Goal: Task Accomplishment & Management: Use online tool/utility

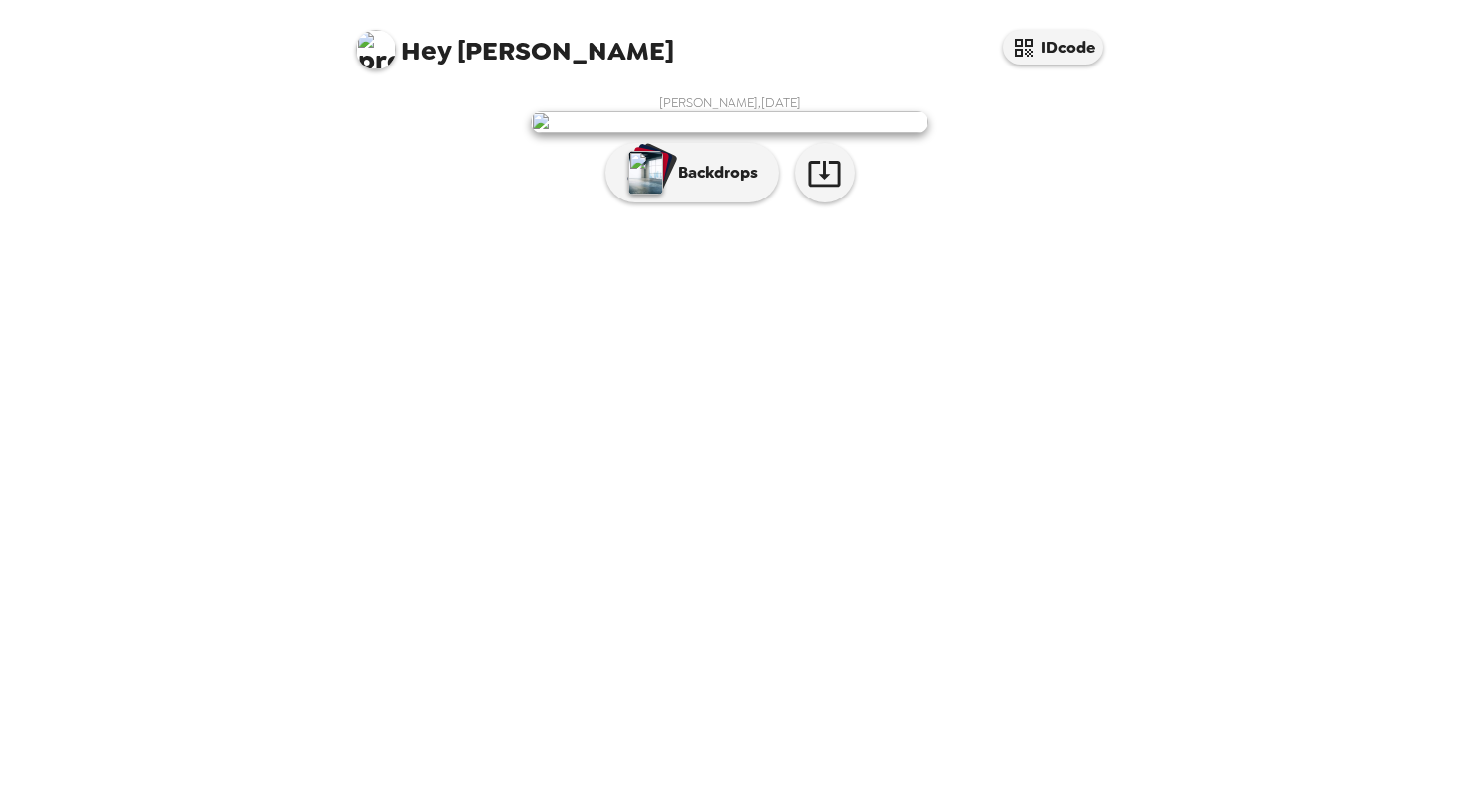
click at [766, 133] on img at bounding box center [729, 122] width 397 height 22
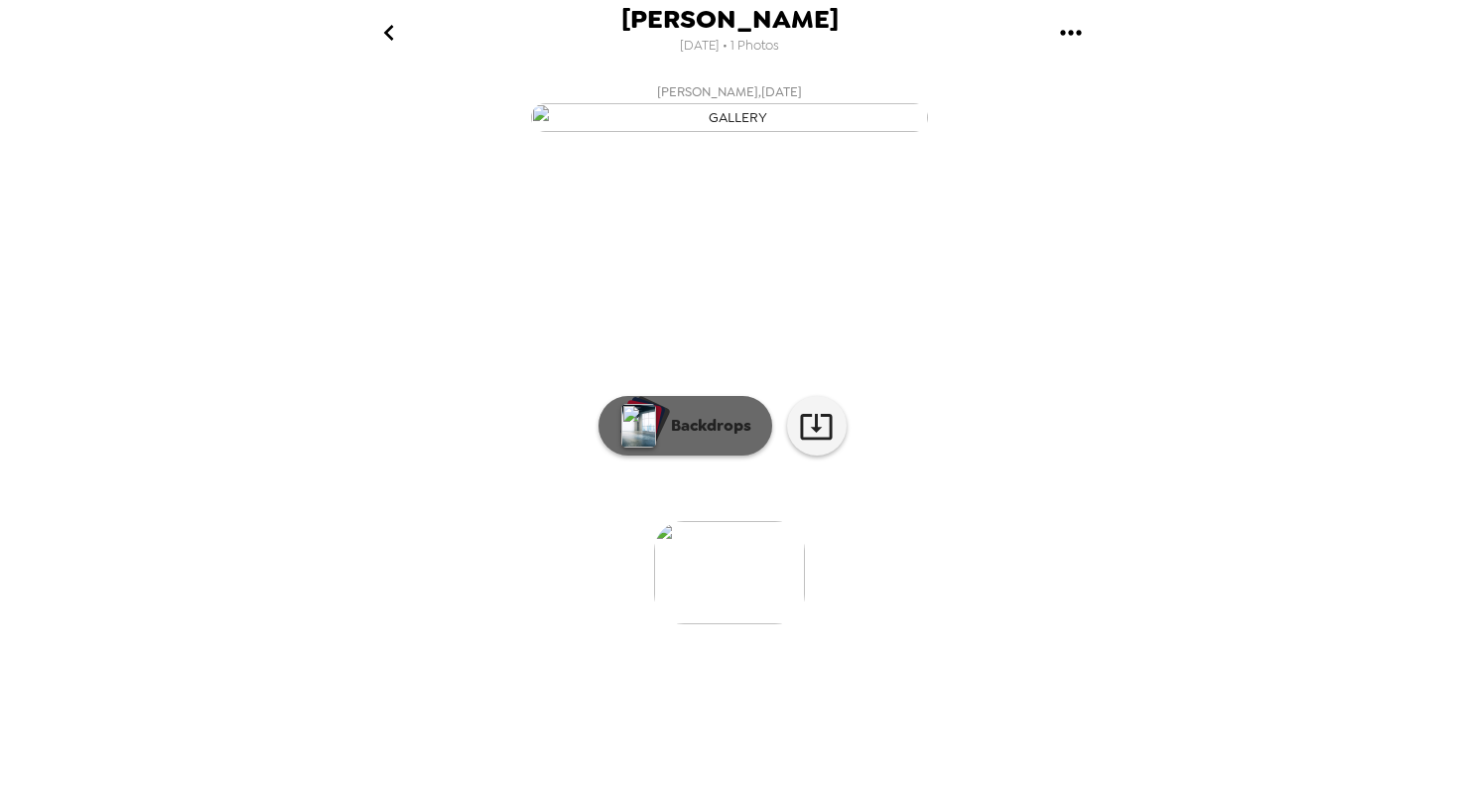
click at [691, 438] on p "Backdrops" at bounding box center [706, 426] width 90 height 24
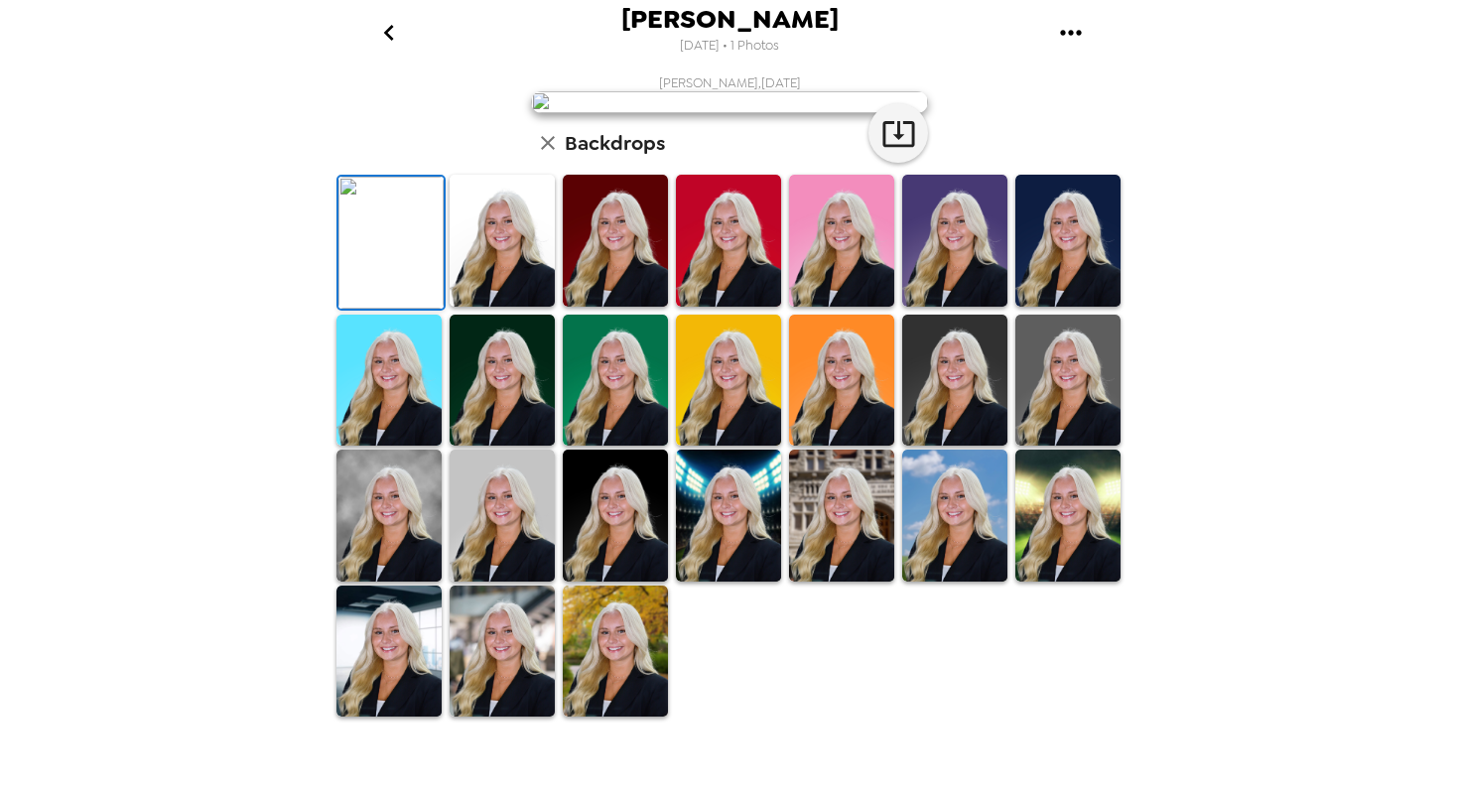
scroll to position [322, 0]
click at [973, 447] on img at bounding box center [954, 381] width 105 height 132
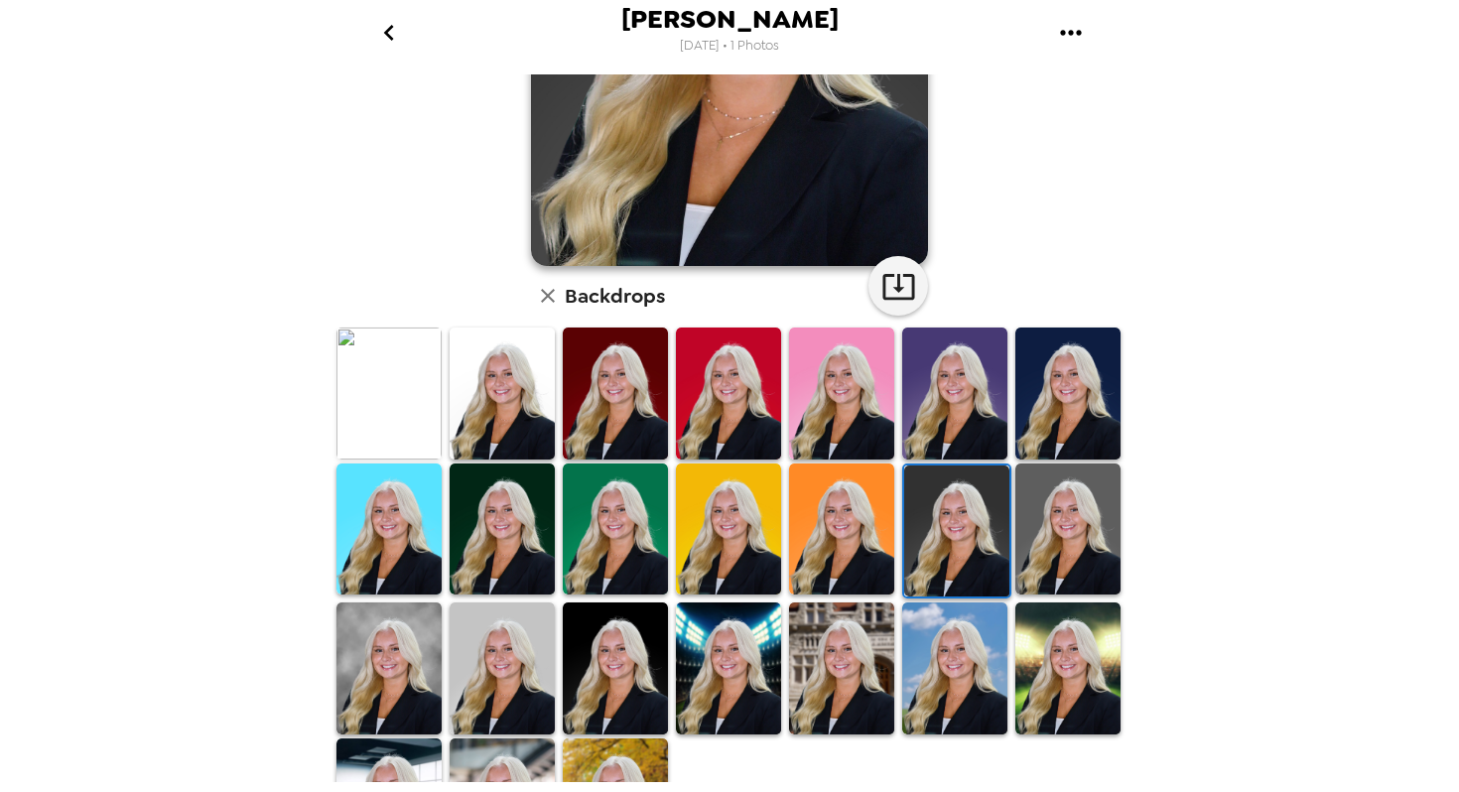
click at [396, 663] on img at bounding box center [389, 669] width 105 height 132
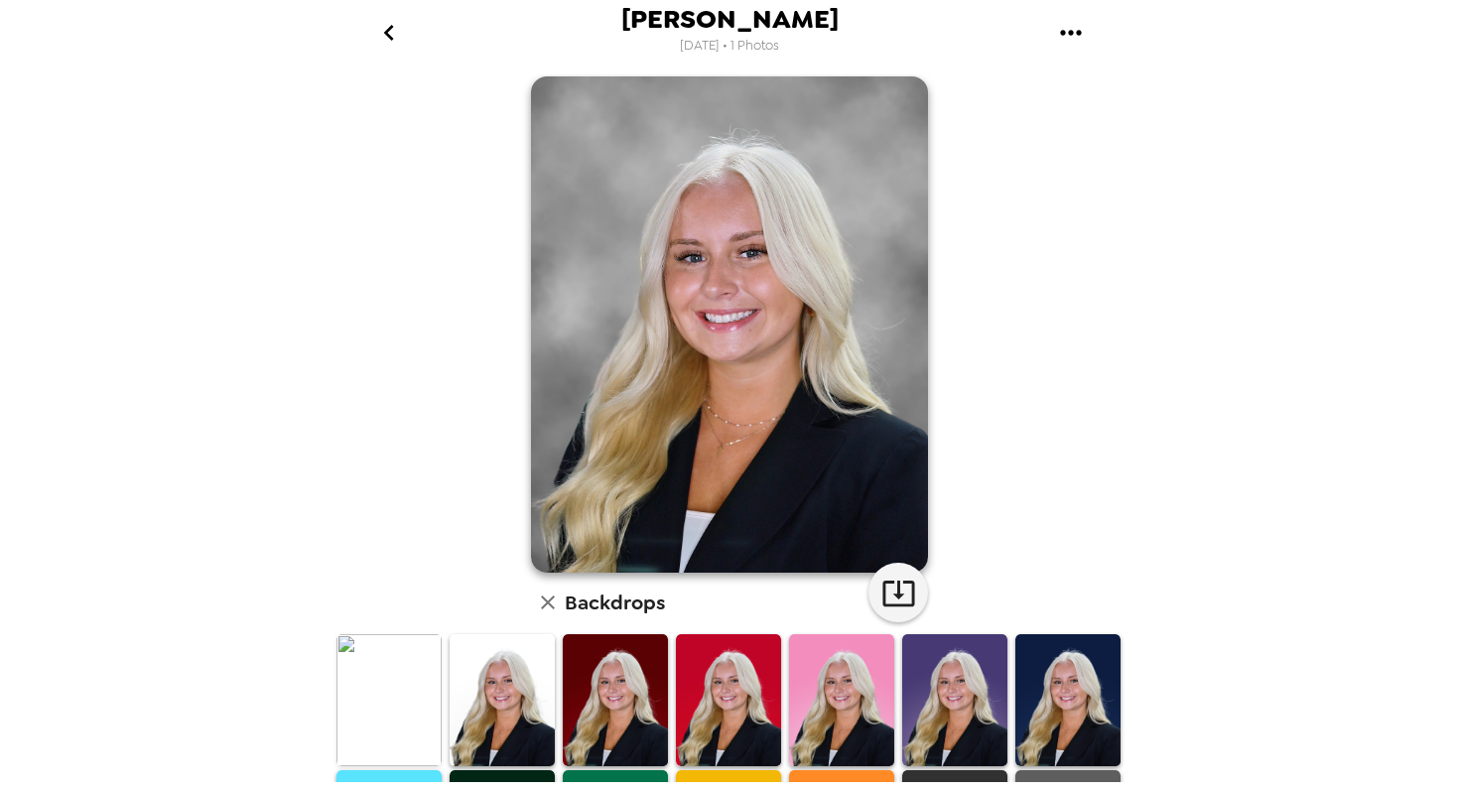
scroll to position [412, 0]
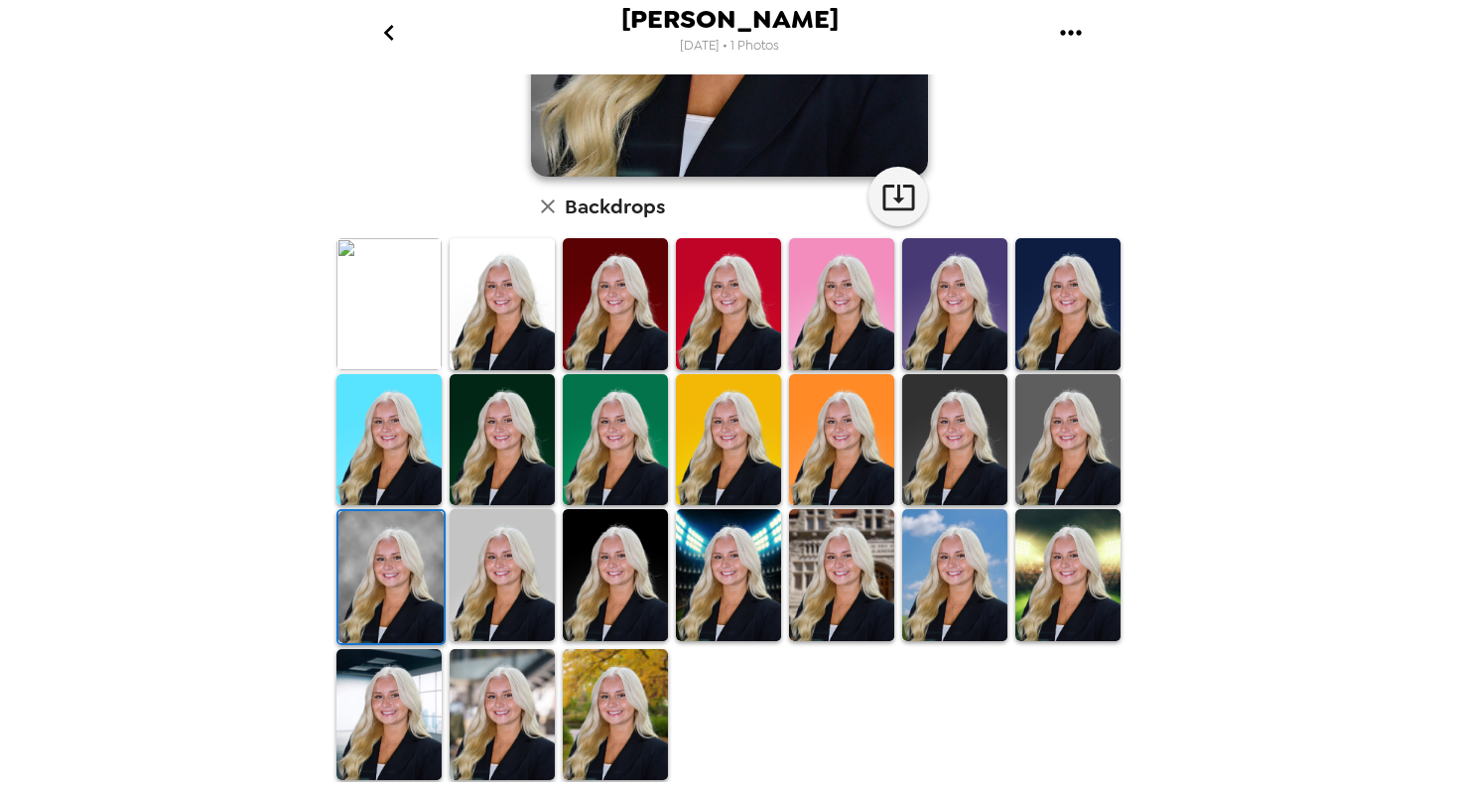
click at [404, 693] on img at bounding box center [389, 715] width 105 height 132
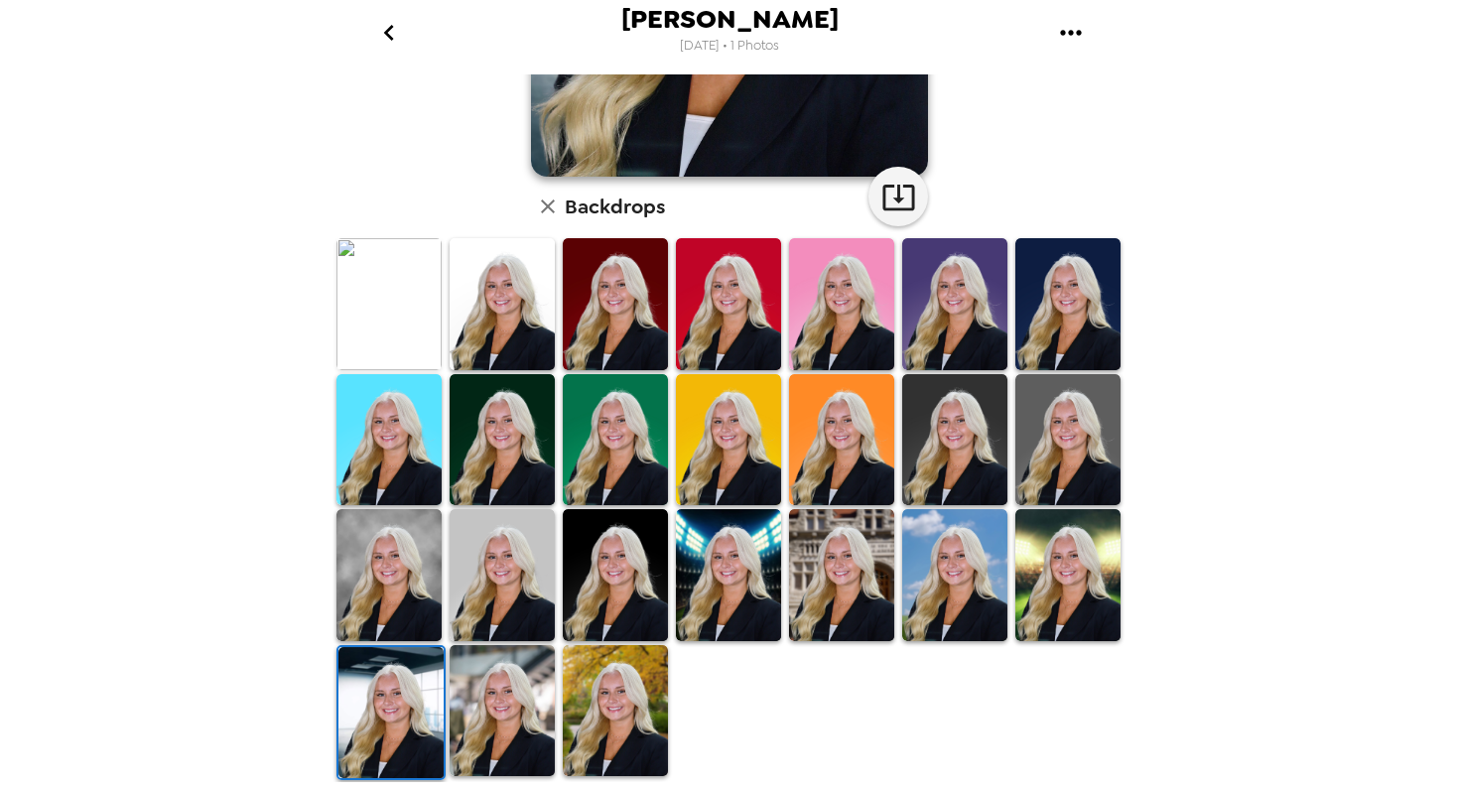
click at [1064, 434] on img at bounding box center [1068, 440] width 105 height 132
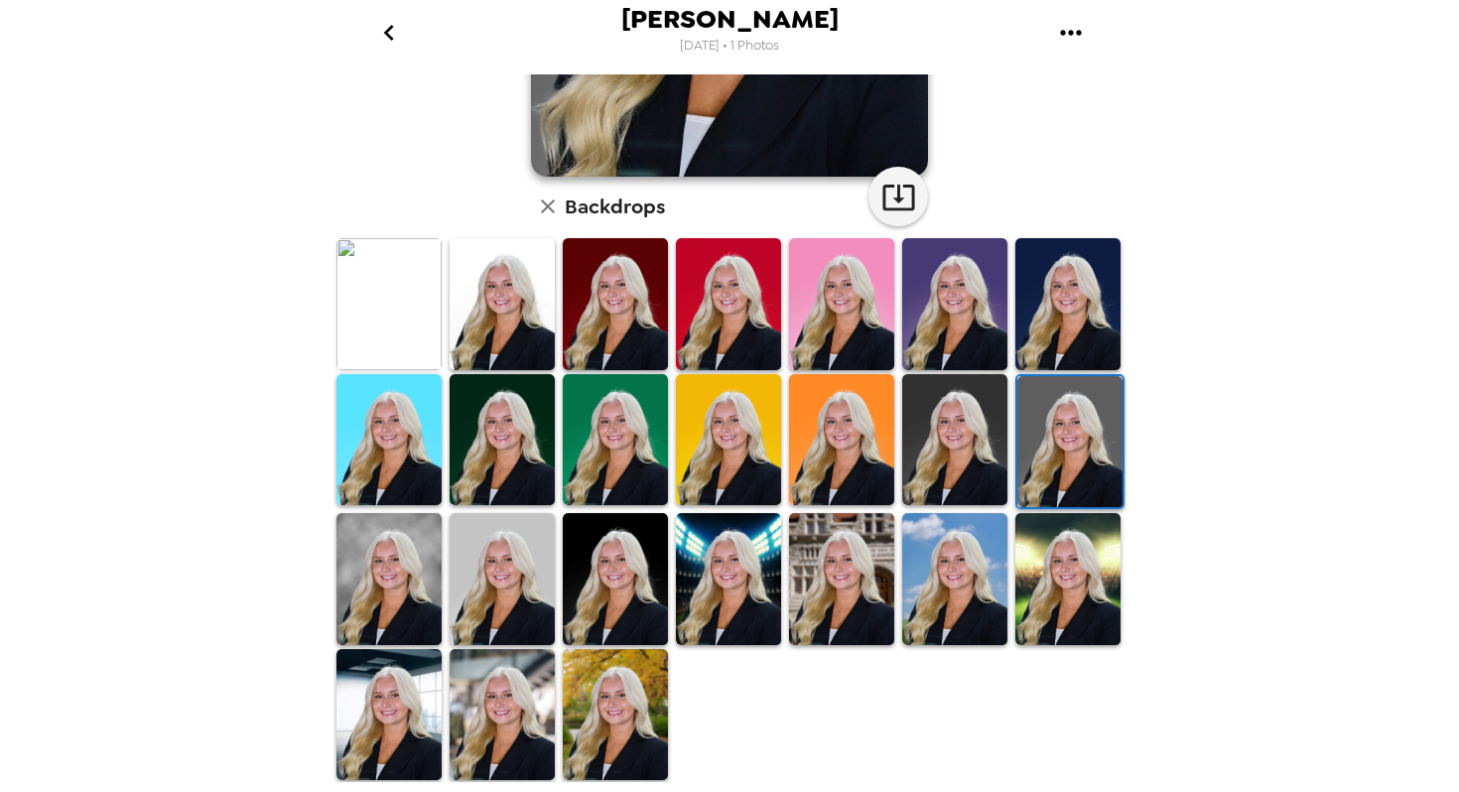
click at [517, 614] on img at bounding box center [502, 579] width 105 height 132
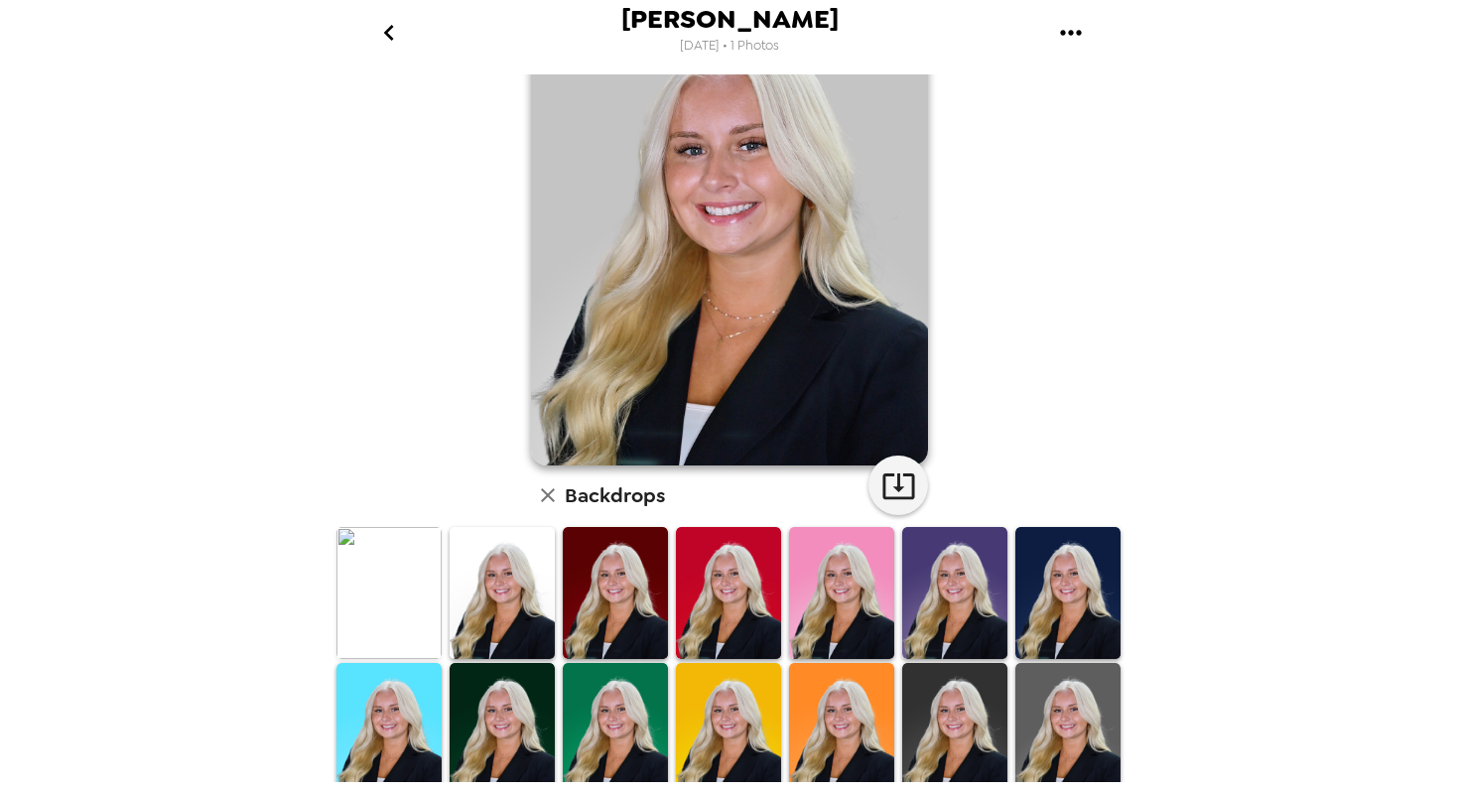
scroll to position [0, 0]
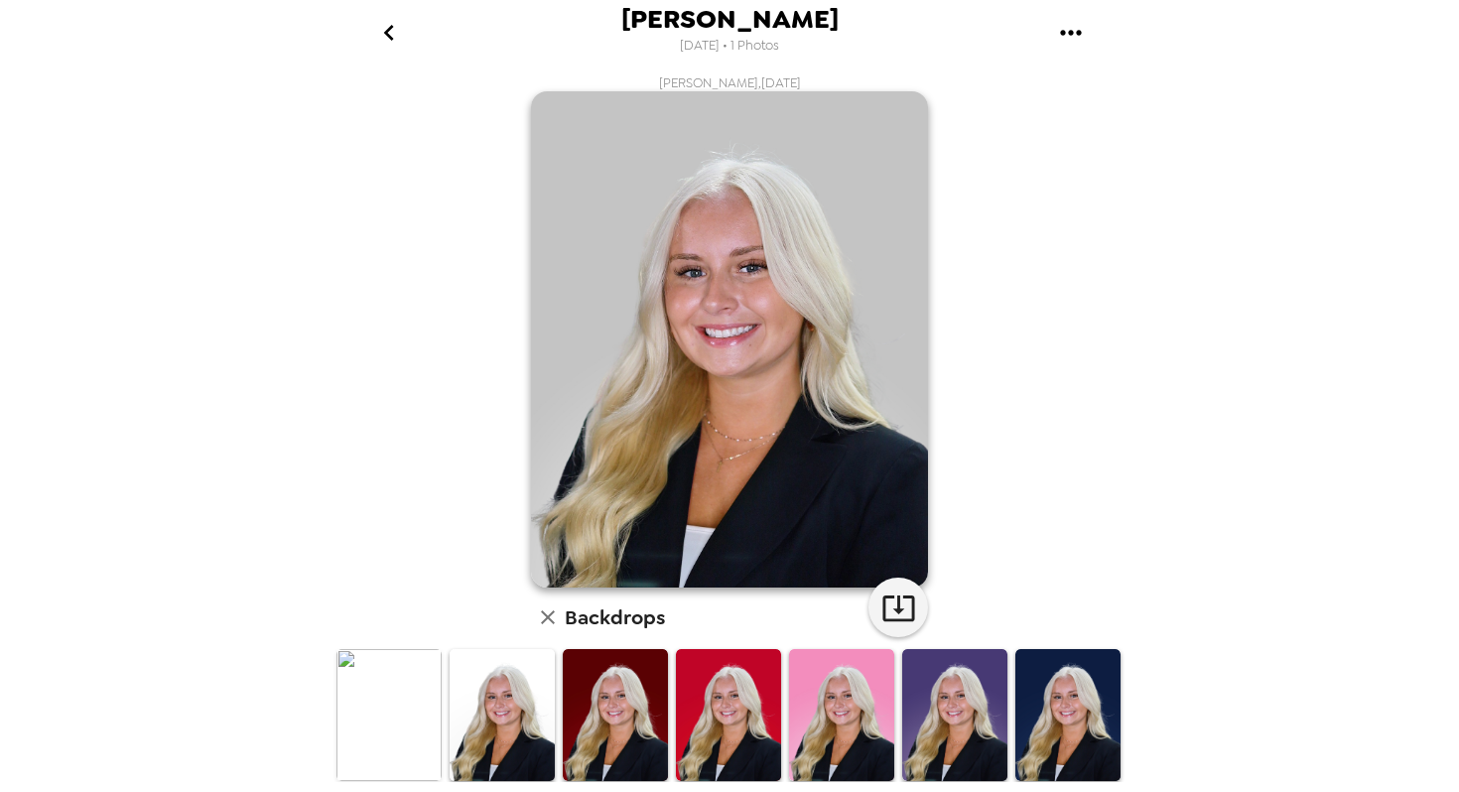
click at [1065, 35] on icon "gallery menu" at bounding box center [1071, 33] width 32 height 32
click at [899, 594] on div at bounding box center [729, 396] width 1459 height 792
click at [901, 610] on icon "button" at bounding box center [899, 609] width 32 height 26
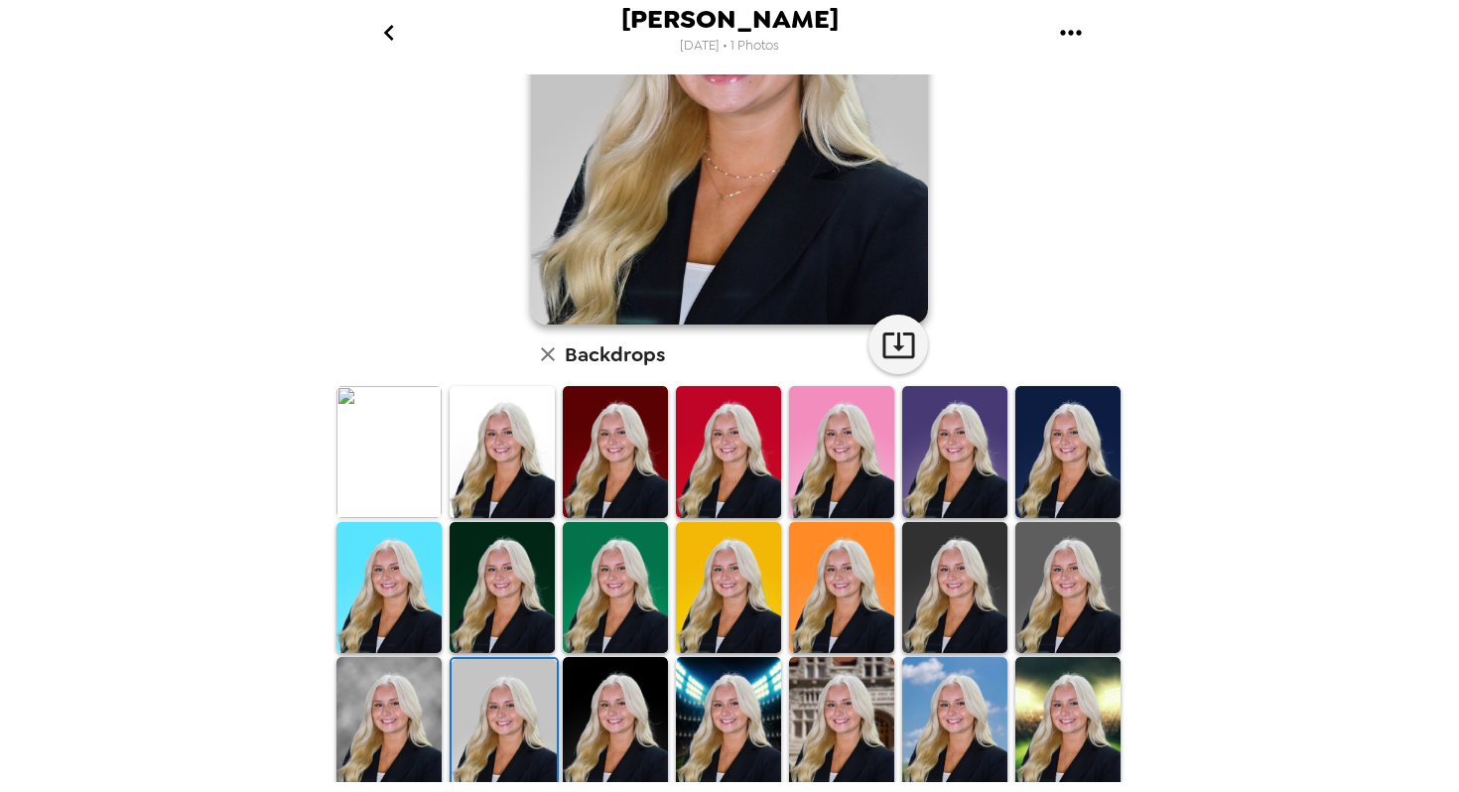
scroll to position [412, 0]
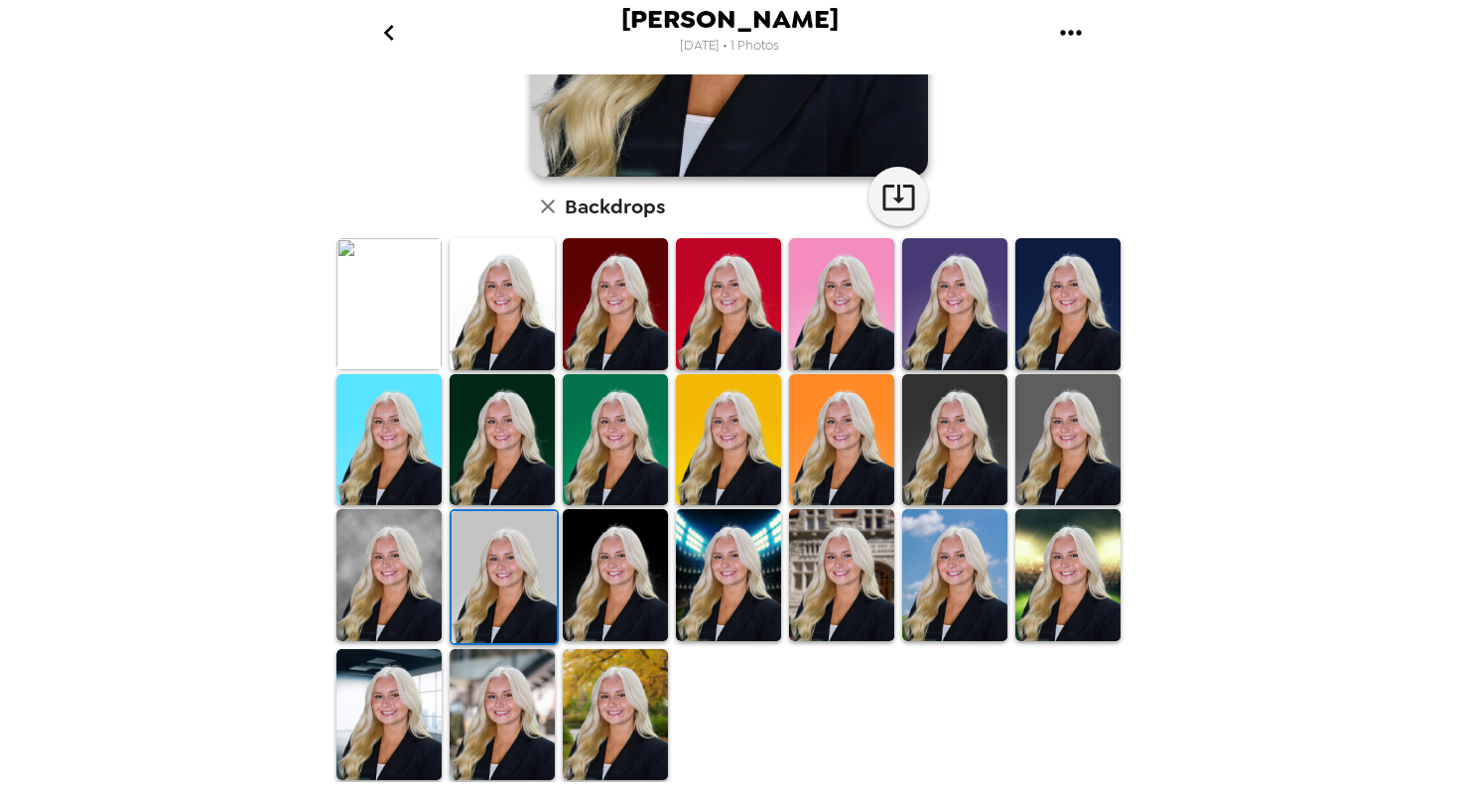
click at [408, 554] on img at bounding box center [389, 575] width 105 height 132
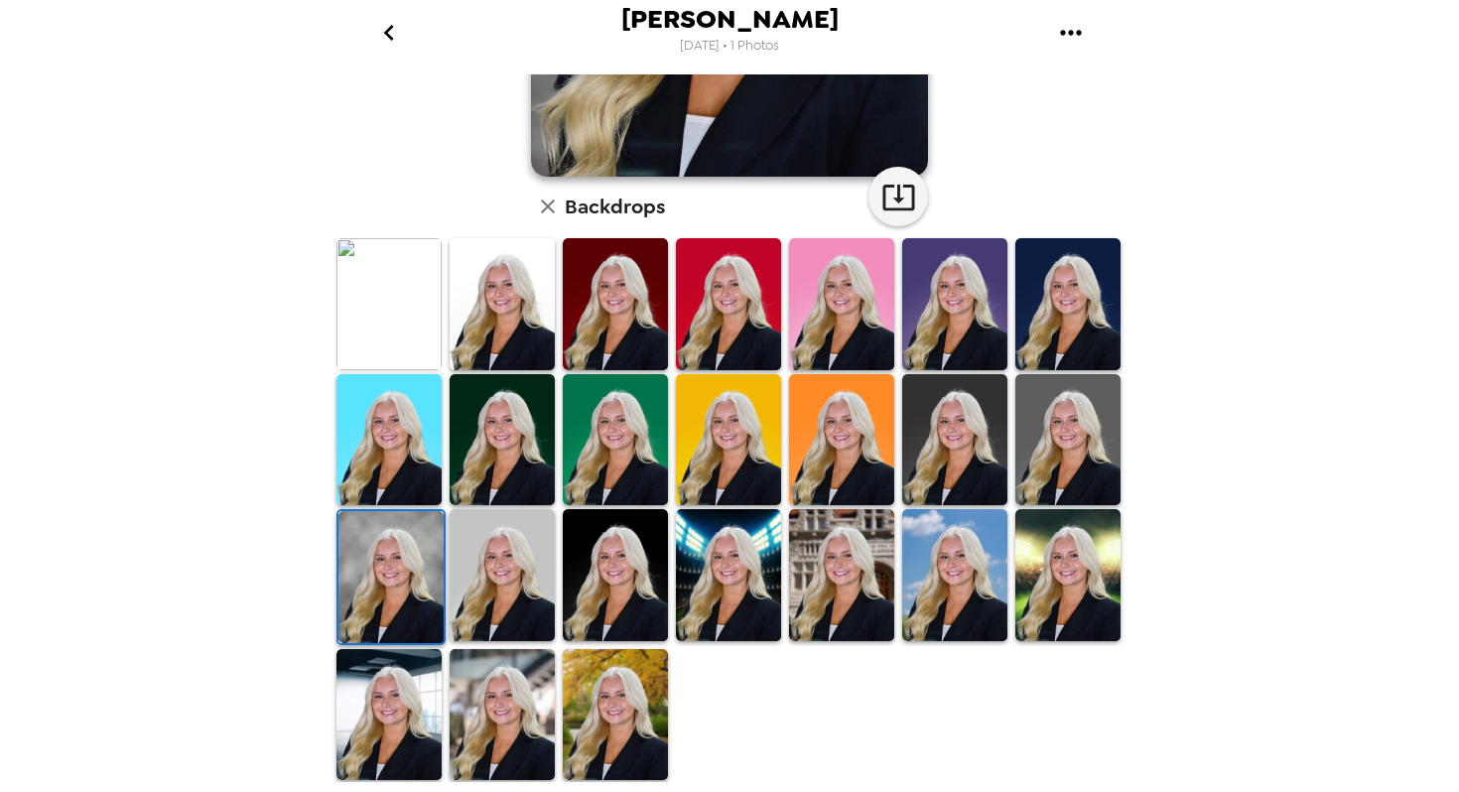
scroll to position [0, 0]
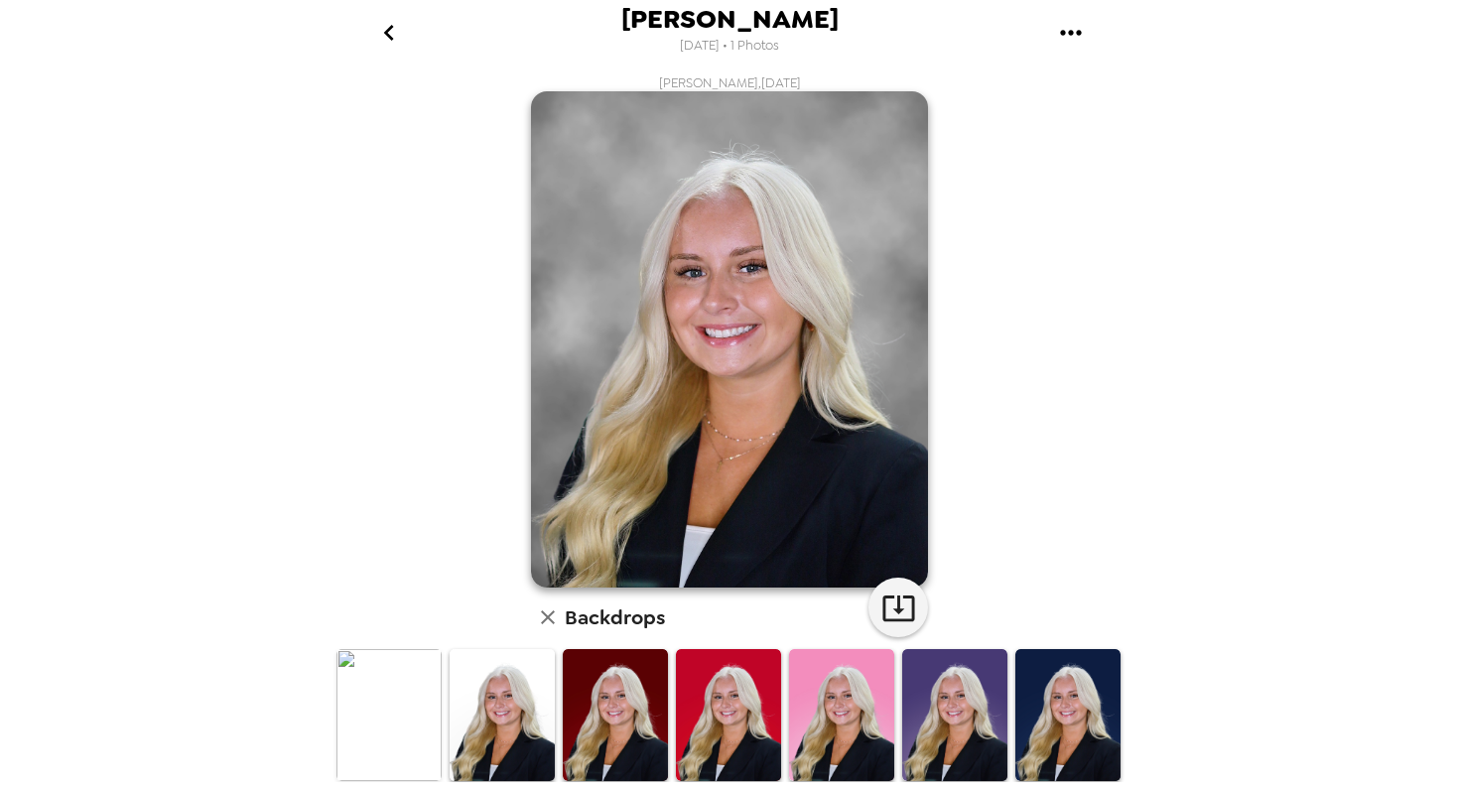
click at [1083, 40] on icon "gallery menu" at bounding box center [1071, 33] width 32 height 32
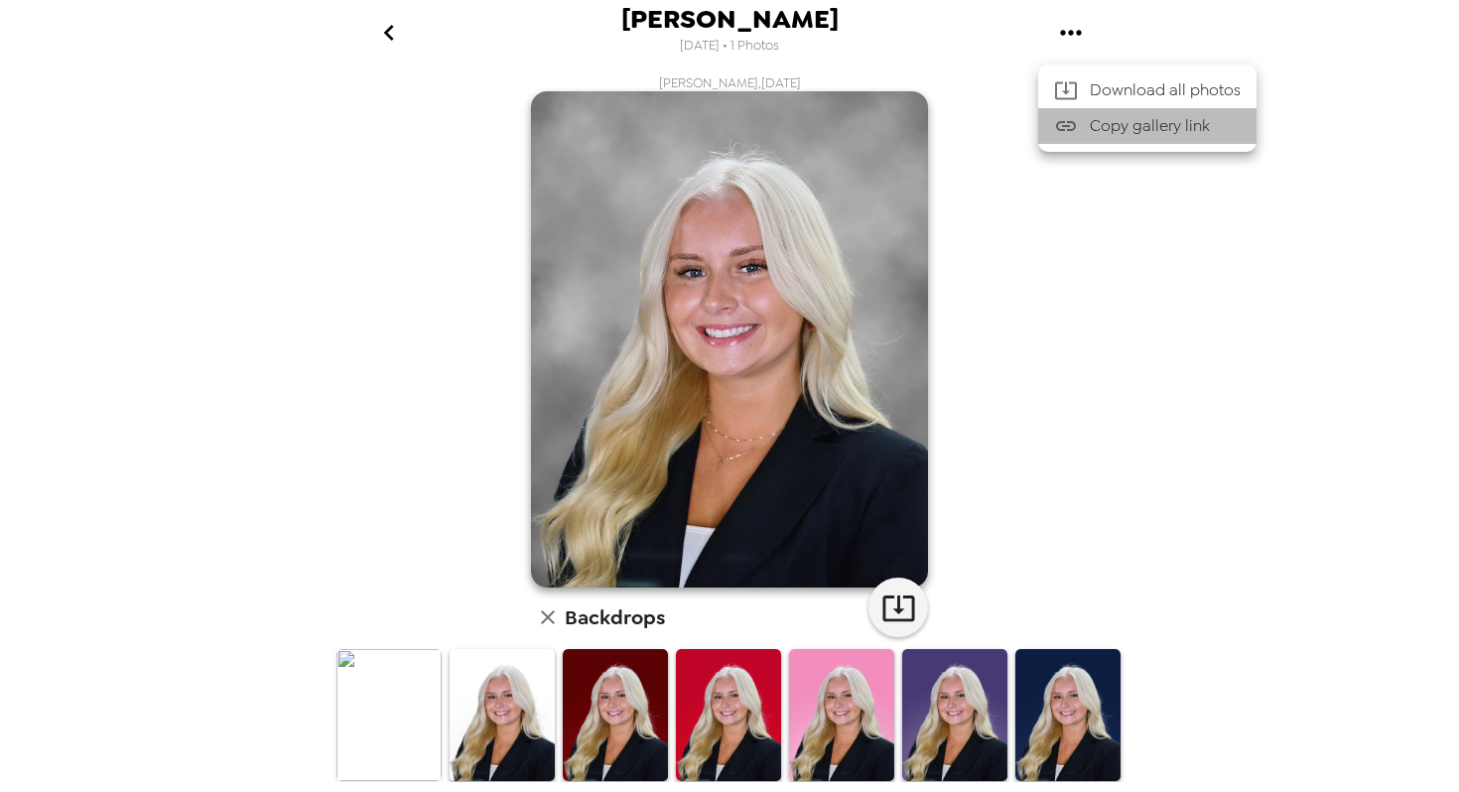
click at [1192, 131] on span "Copy gallery link" at bounding box center [1165, 126] width 151 height 24
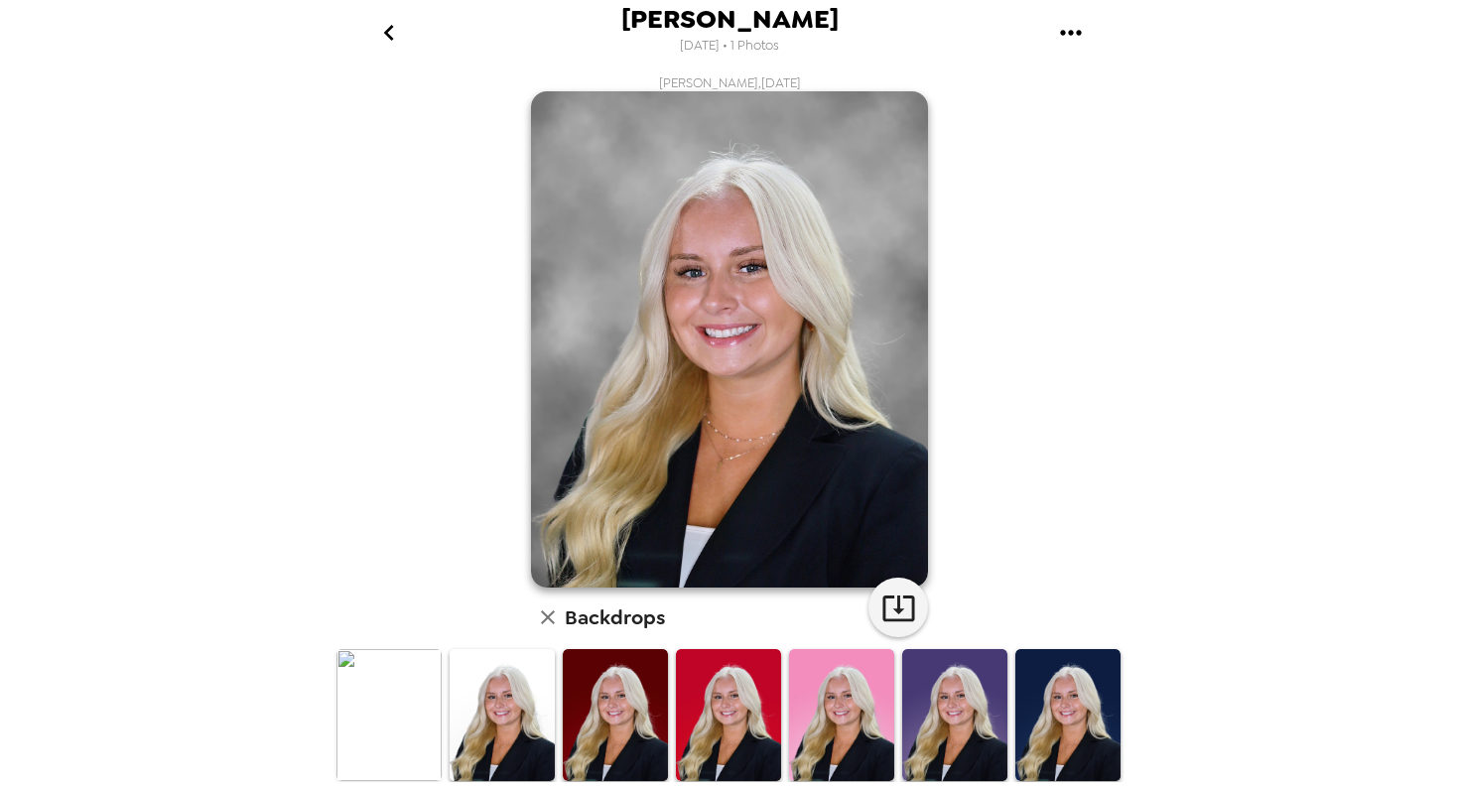
scroll to position [13, 0]
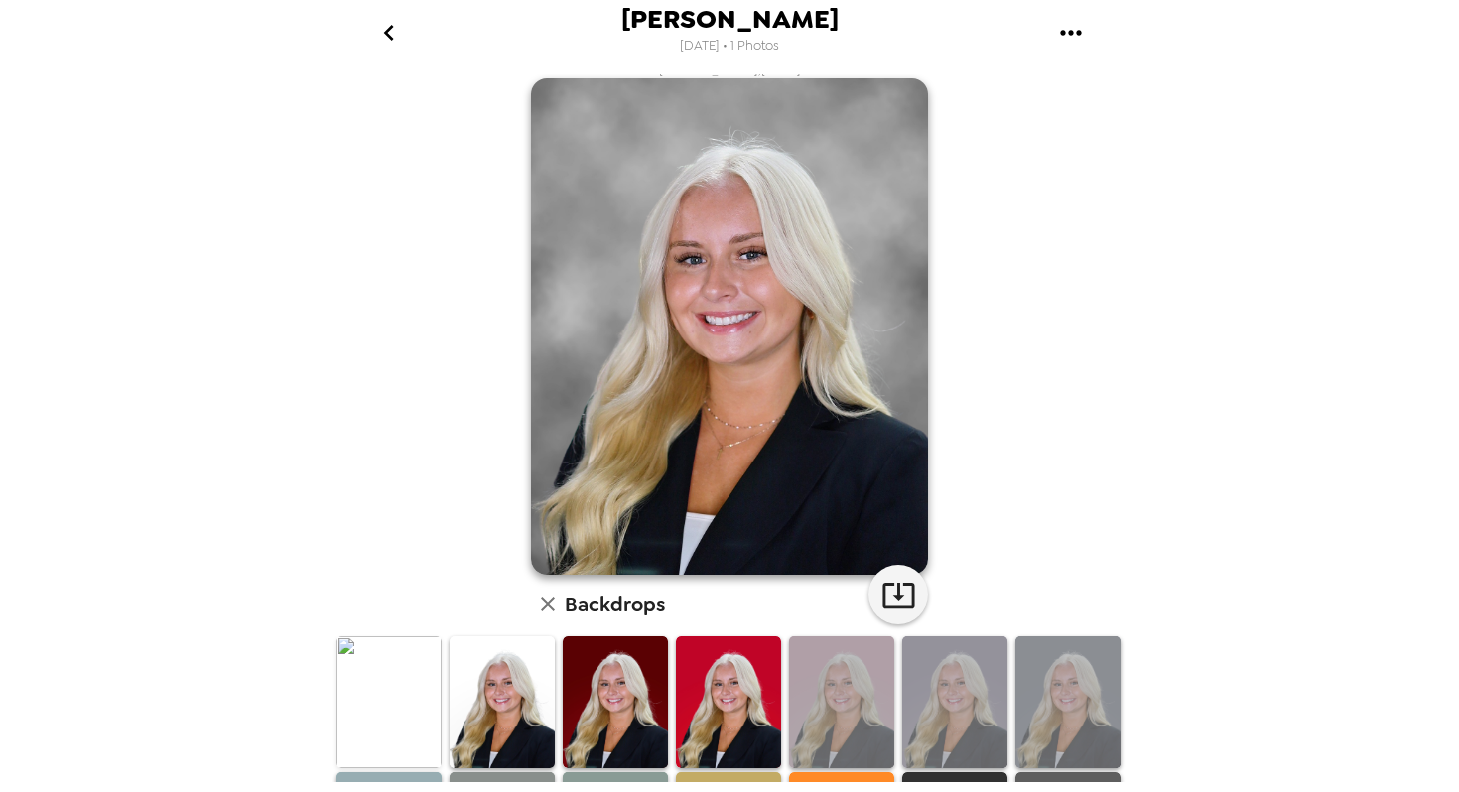
drag, startPoint x: 762, startPoint y: 784, endPoint x: 797, endPoint y: 767, distance: 39.5
click at [797, 767] on div "[PERSON_NAME] [DATE] • 1 Photos [PERSON_NAME] , [DATE] Backdrops" at bounding box center [730, 396] width 794 height 792
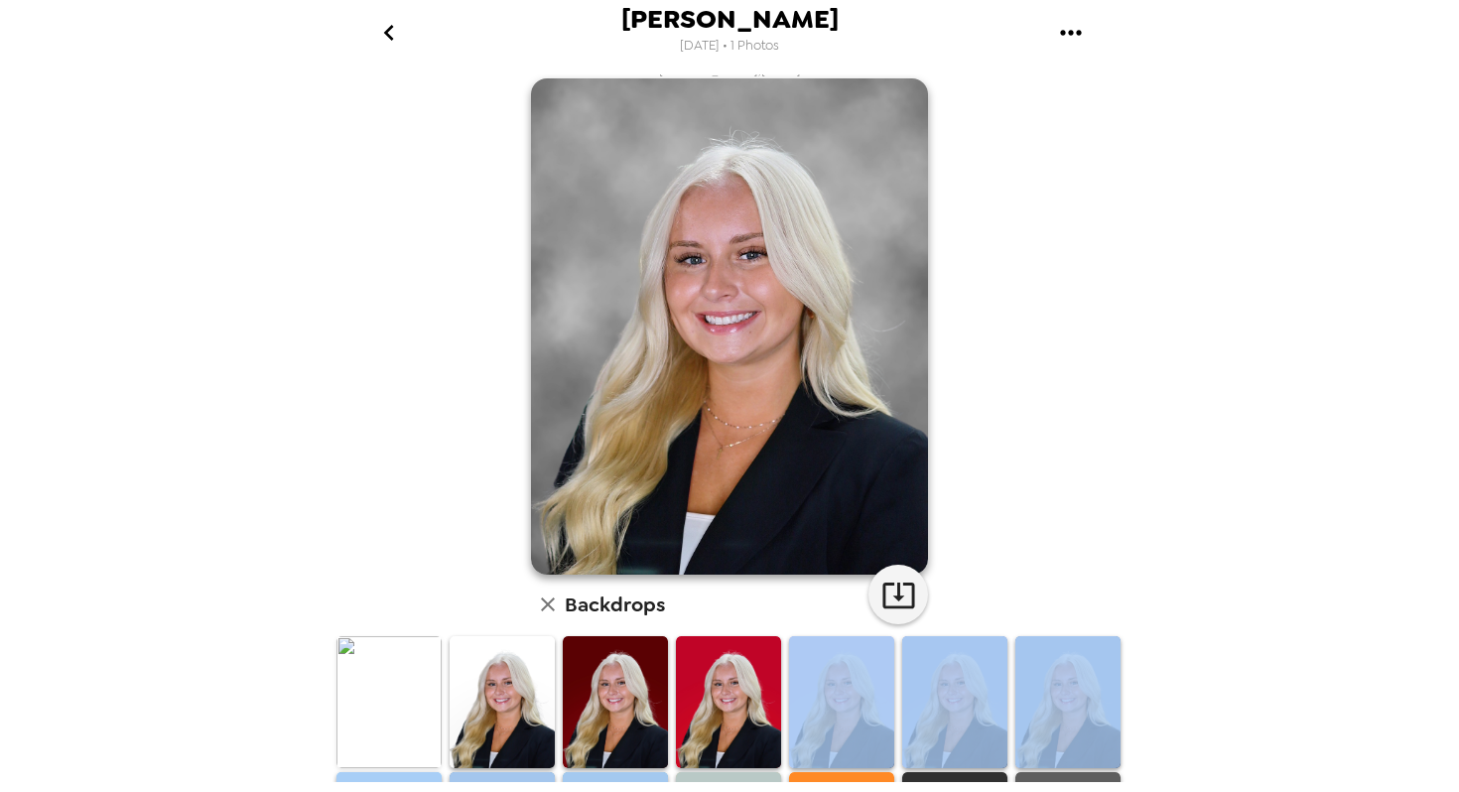
click at [855, 675] on img at bounding box center [841, 702] width 105 height 132
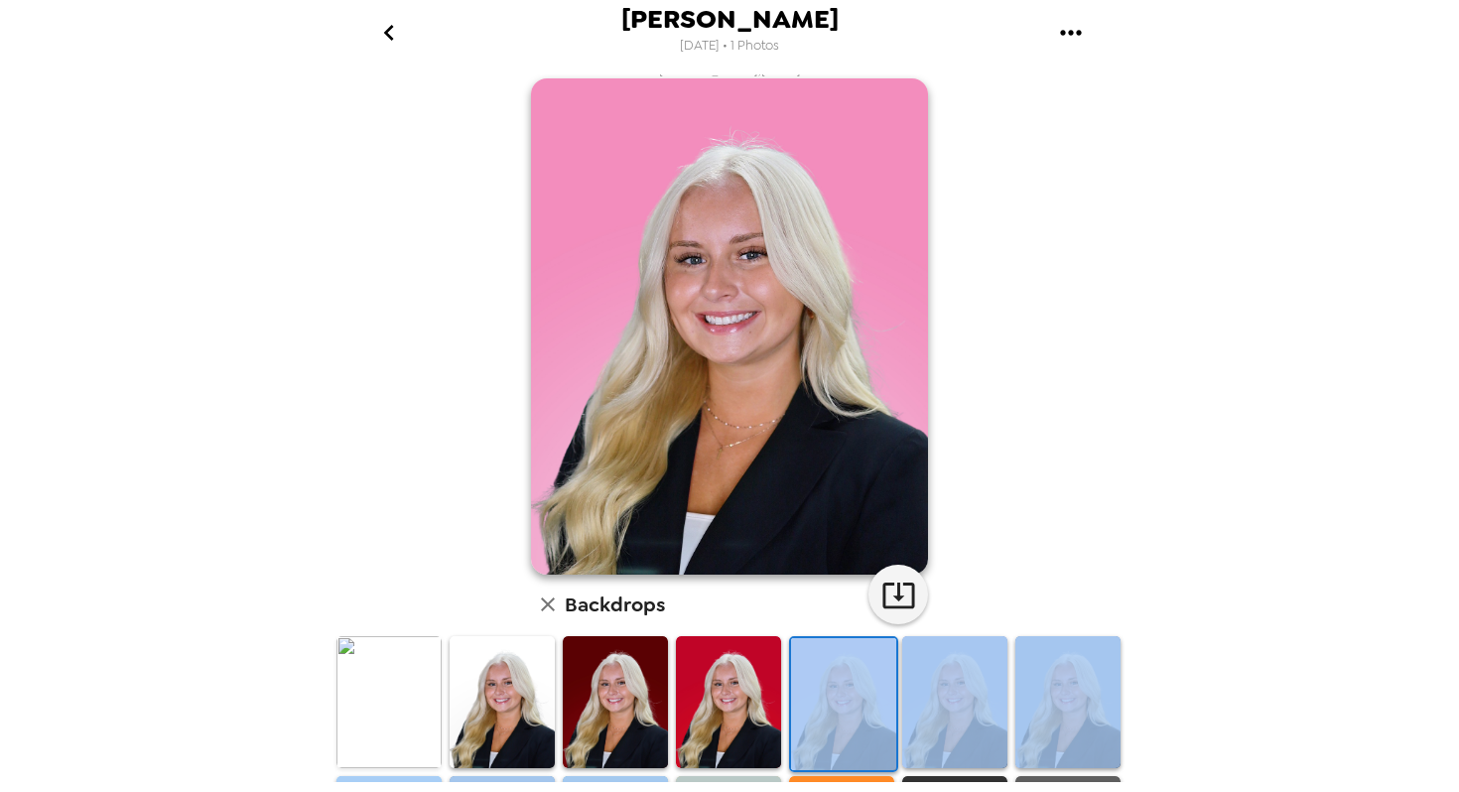
click at [531, 649] on img at bounding box center [502, 702] width 105 height 132
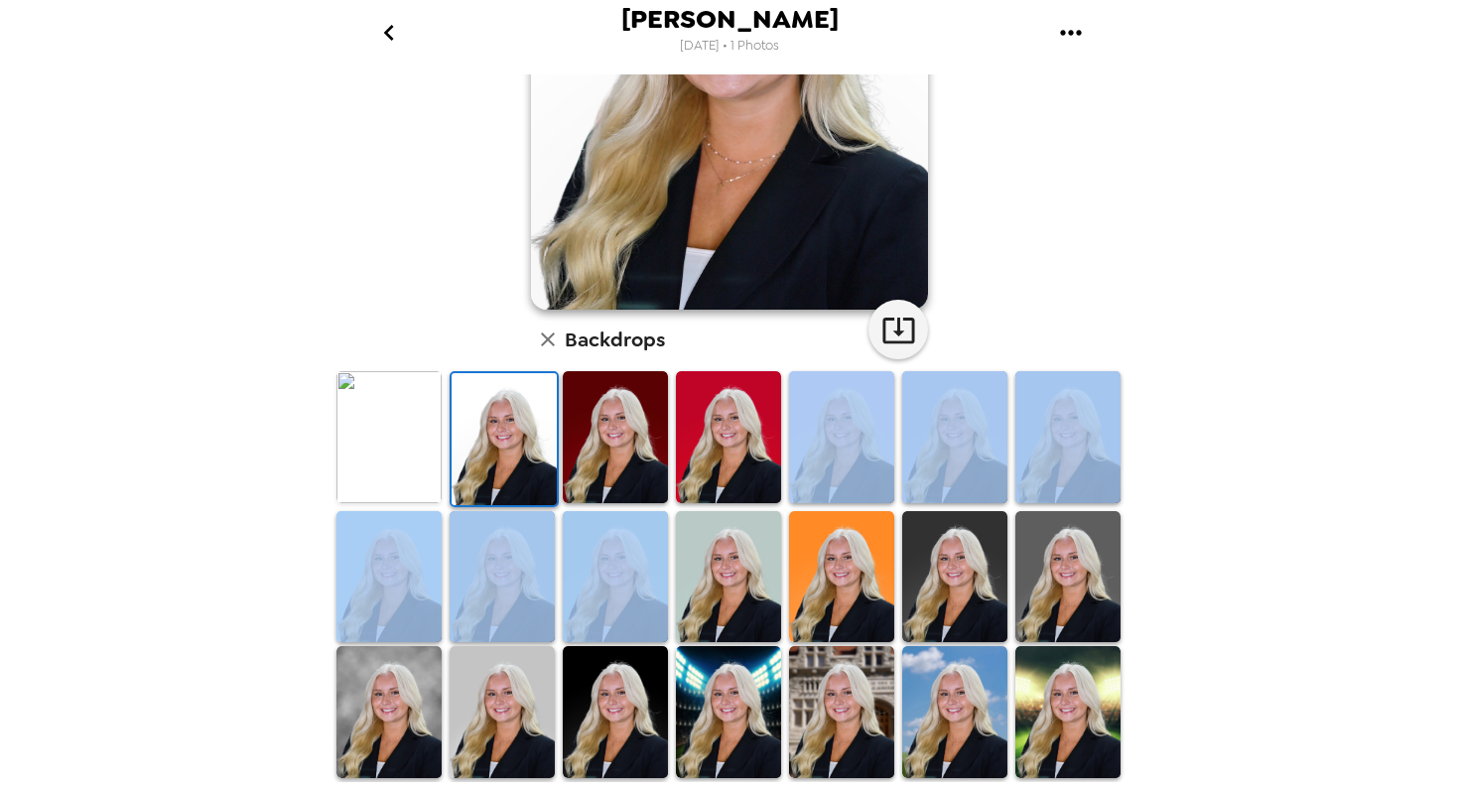
scroll to position [303, 0]
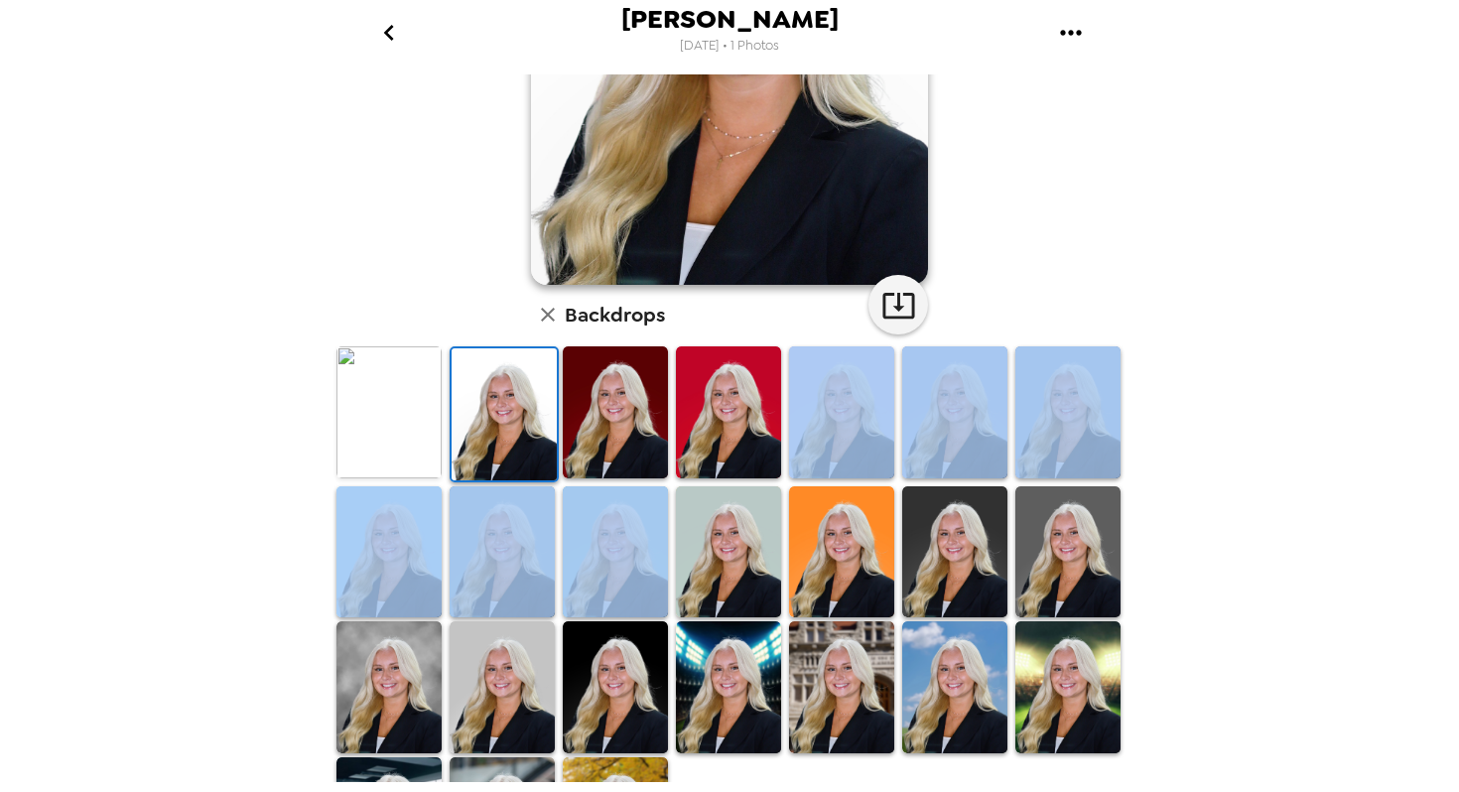
click at [707, 596] on img at bounding box center [728, 552] width 105 height 132
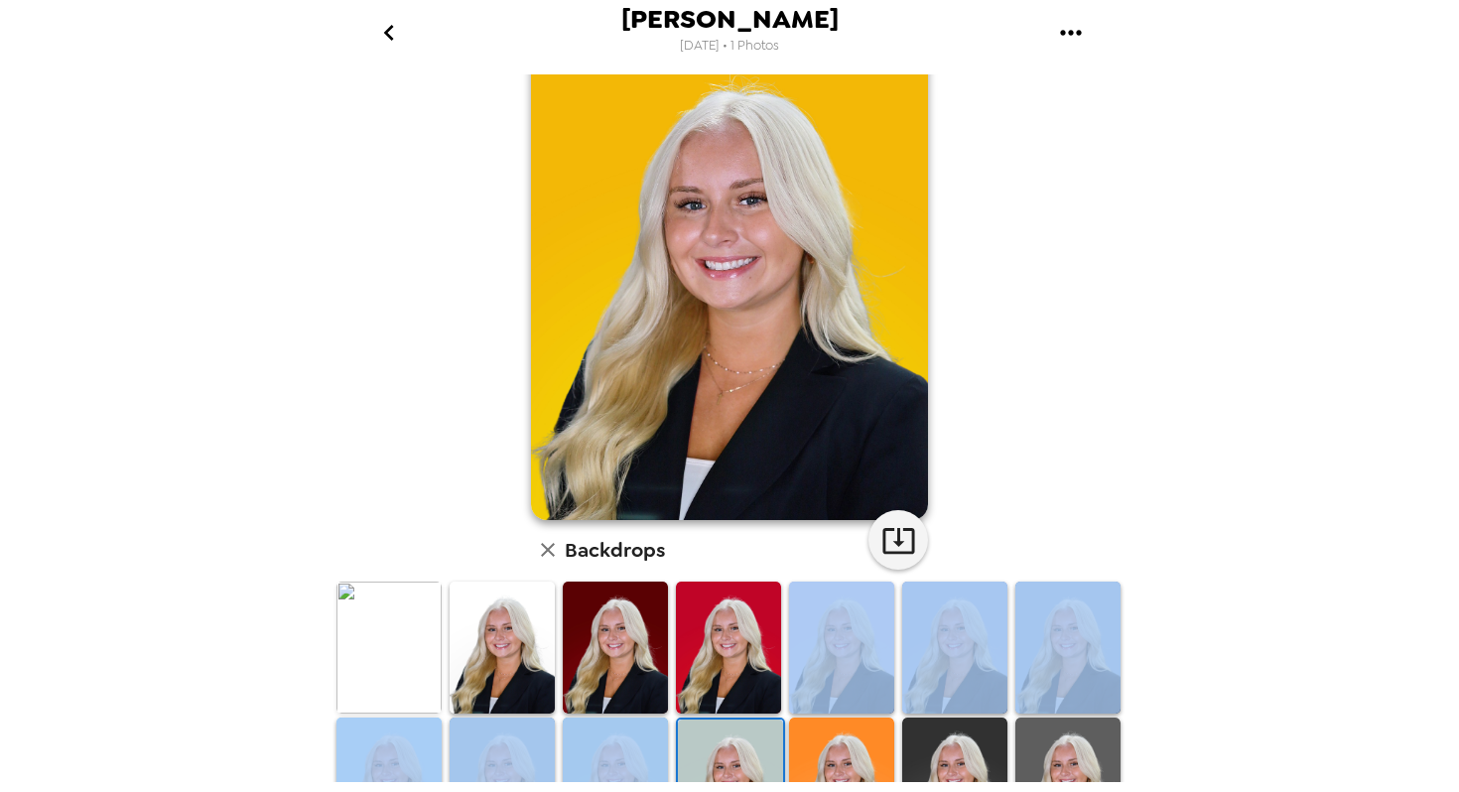
scroll to position [61, 0]
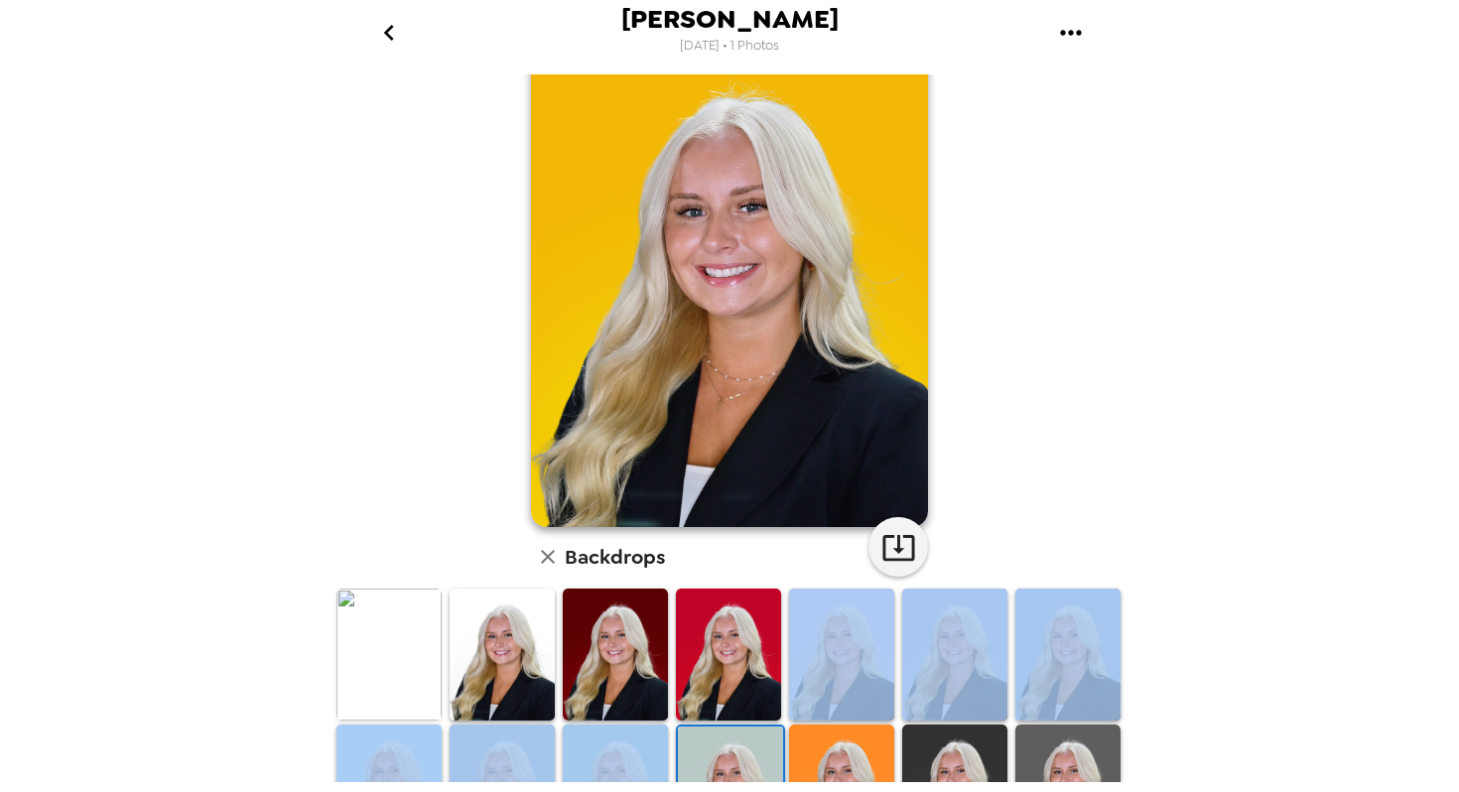
click at [838, 712] on img at bounding box center [841, 655] width 105 height 132
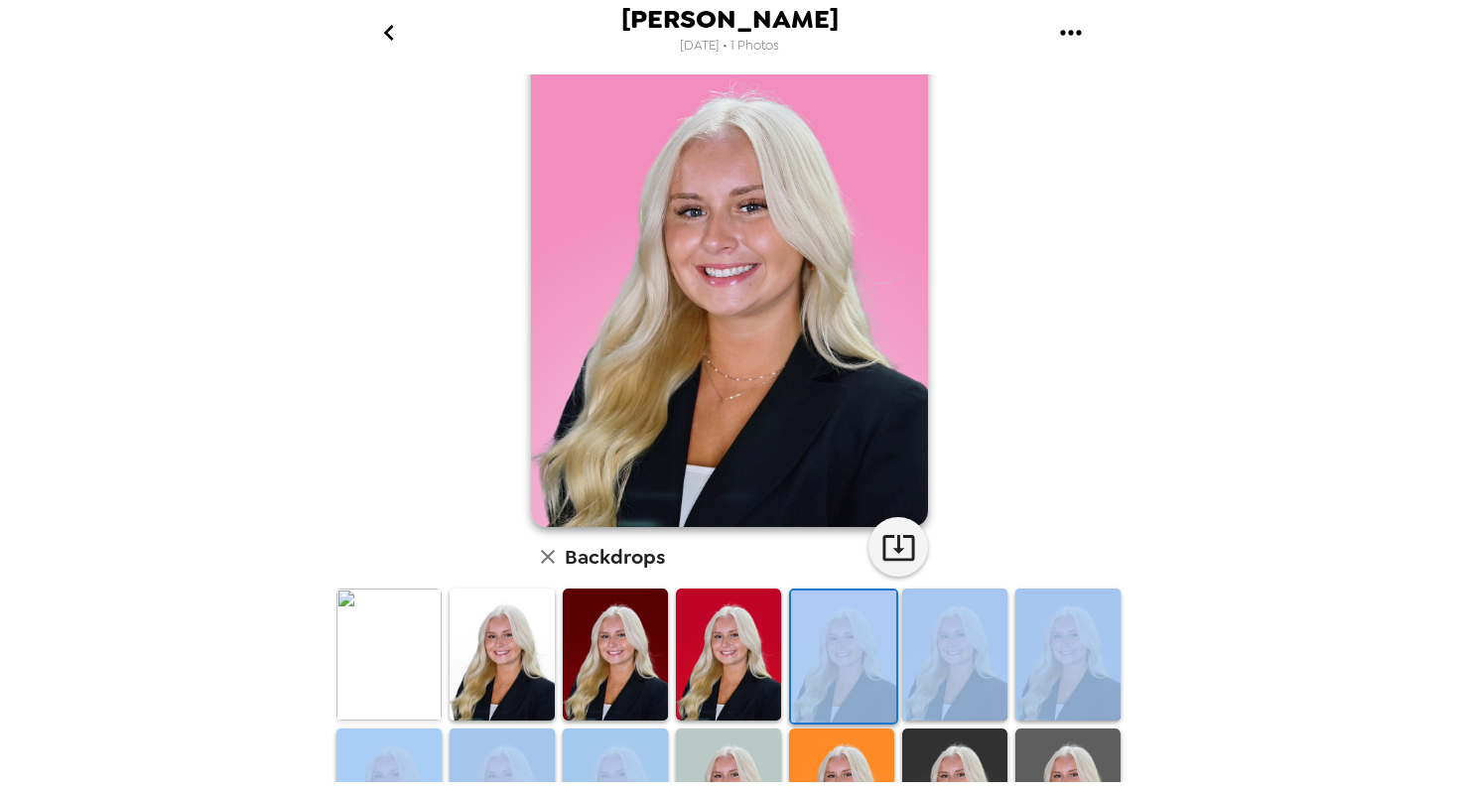
click at [841, 763] on img at bounding box center [841, 795] width 105 height 132
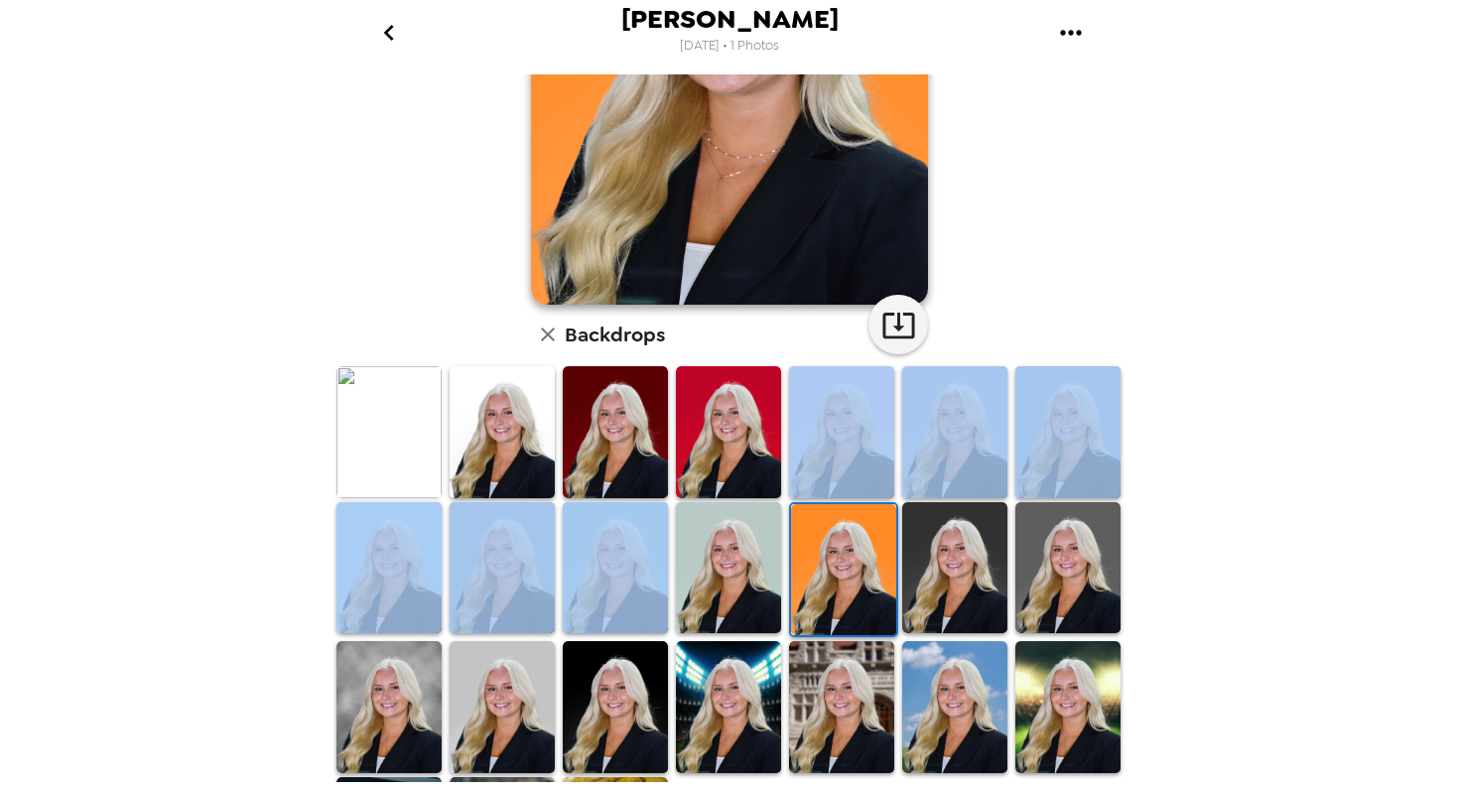
scroll to position [321, 0]
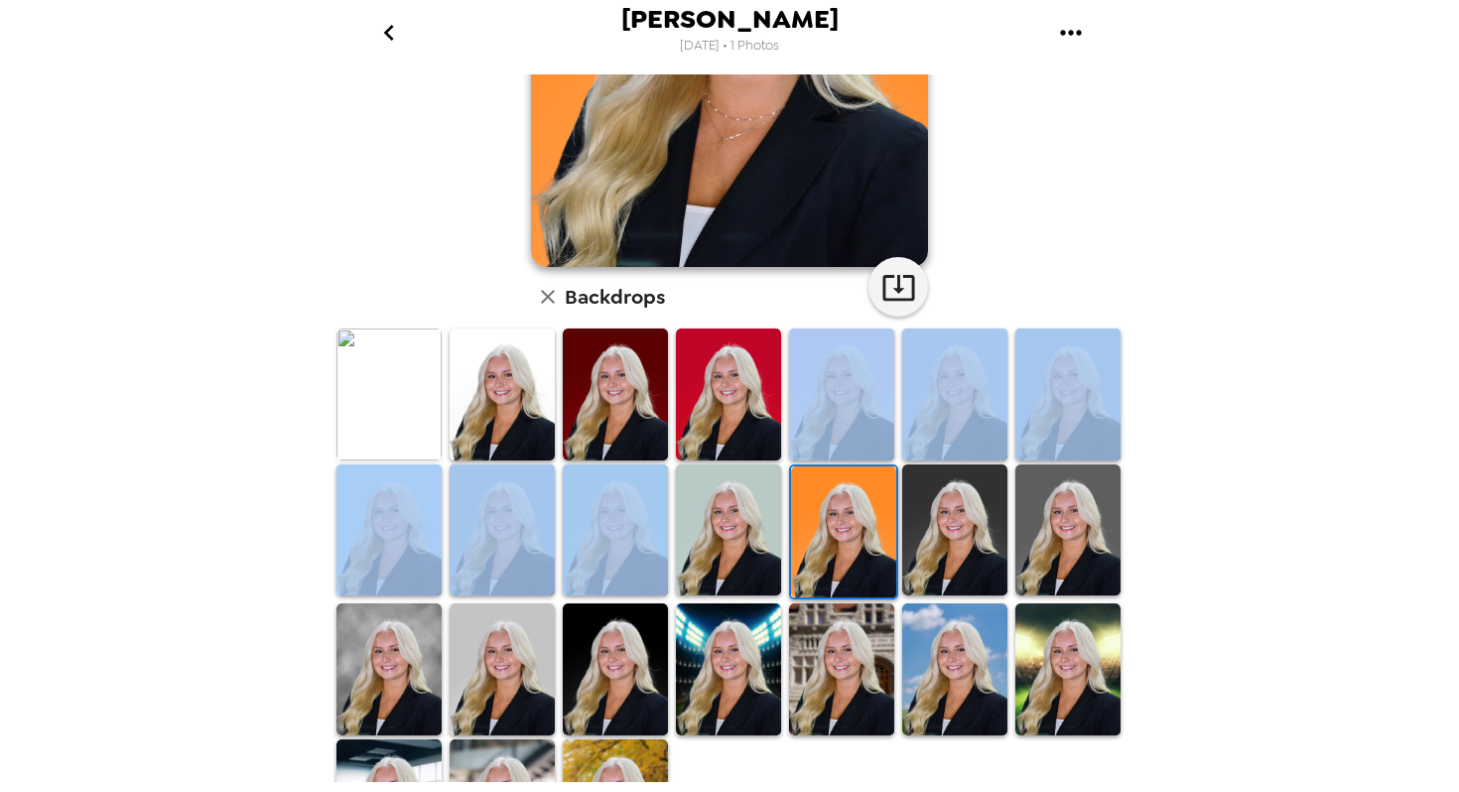
click at [831, 716] on img at bounding box center [841, 670] width 105 height 132
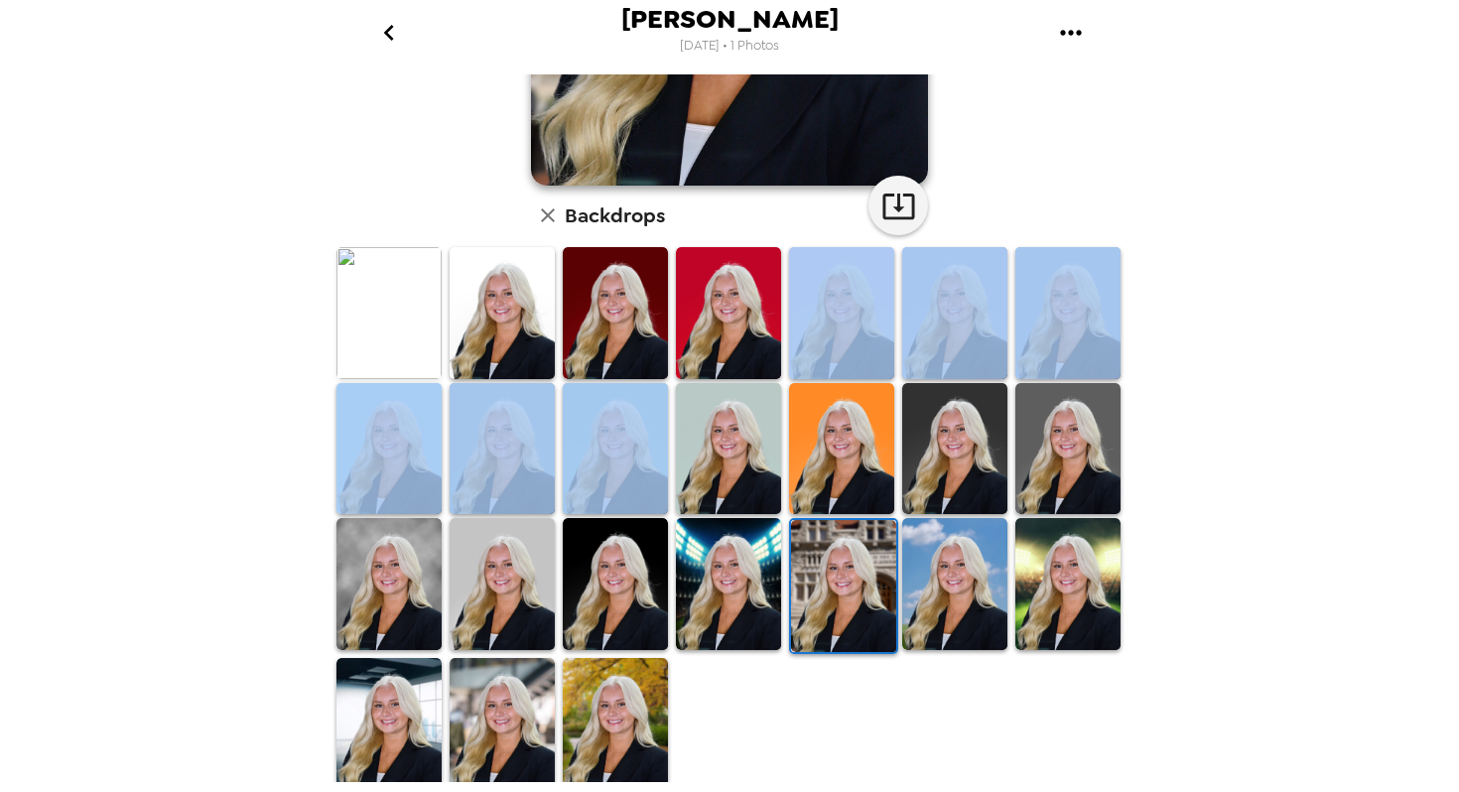
scroll to position [412, 0]
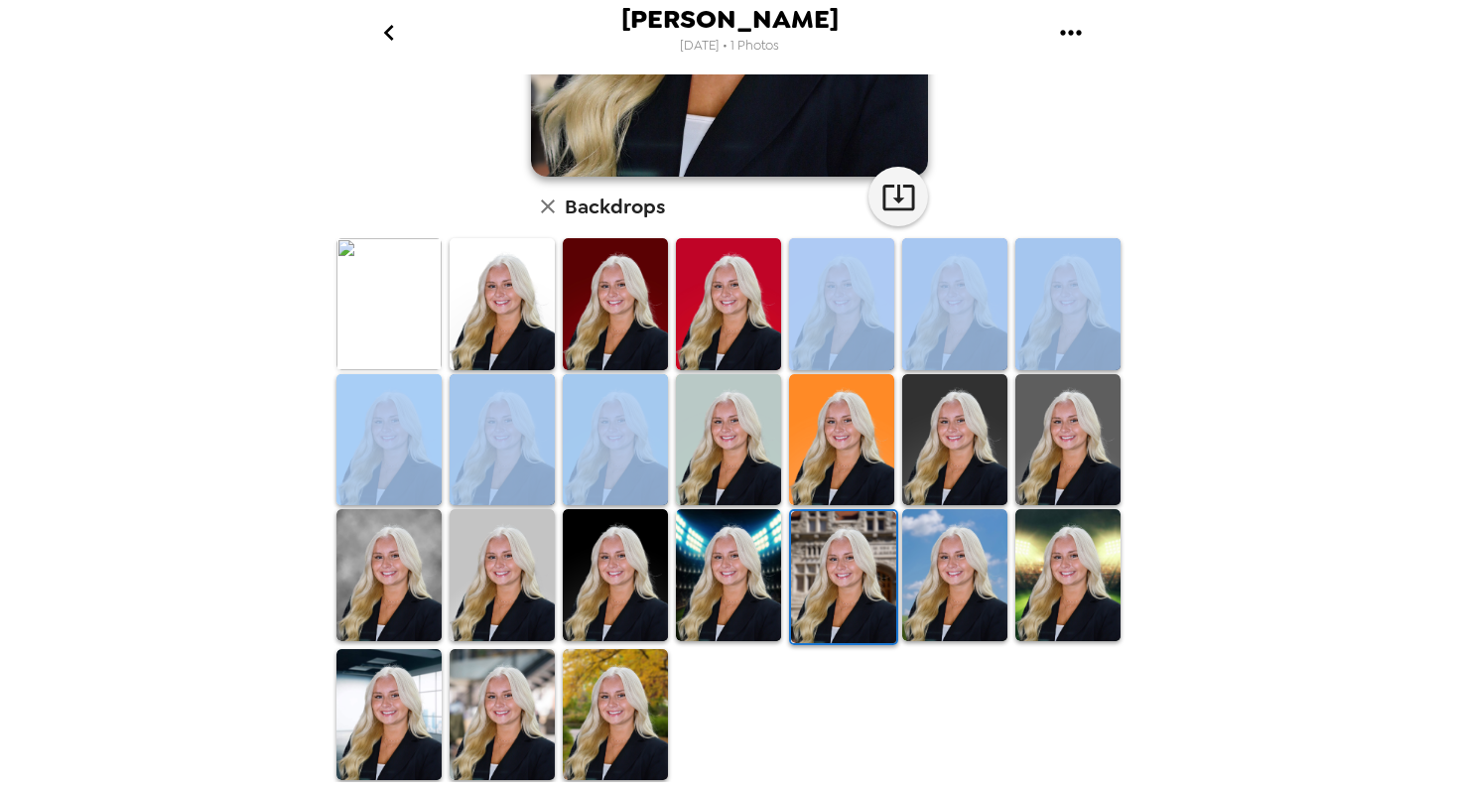
click at [596, 723] on img at bounding box center [615, 715] width 105 height 132
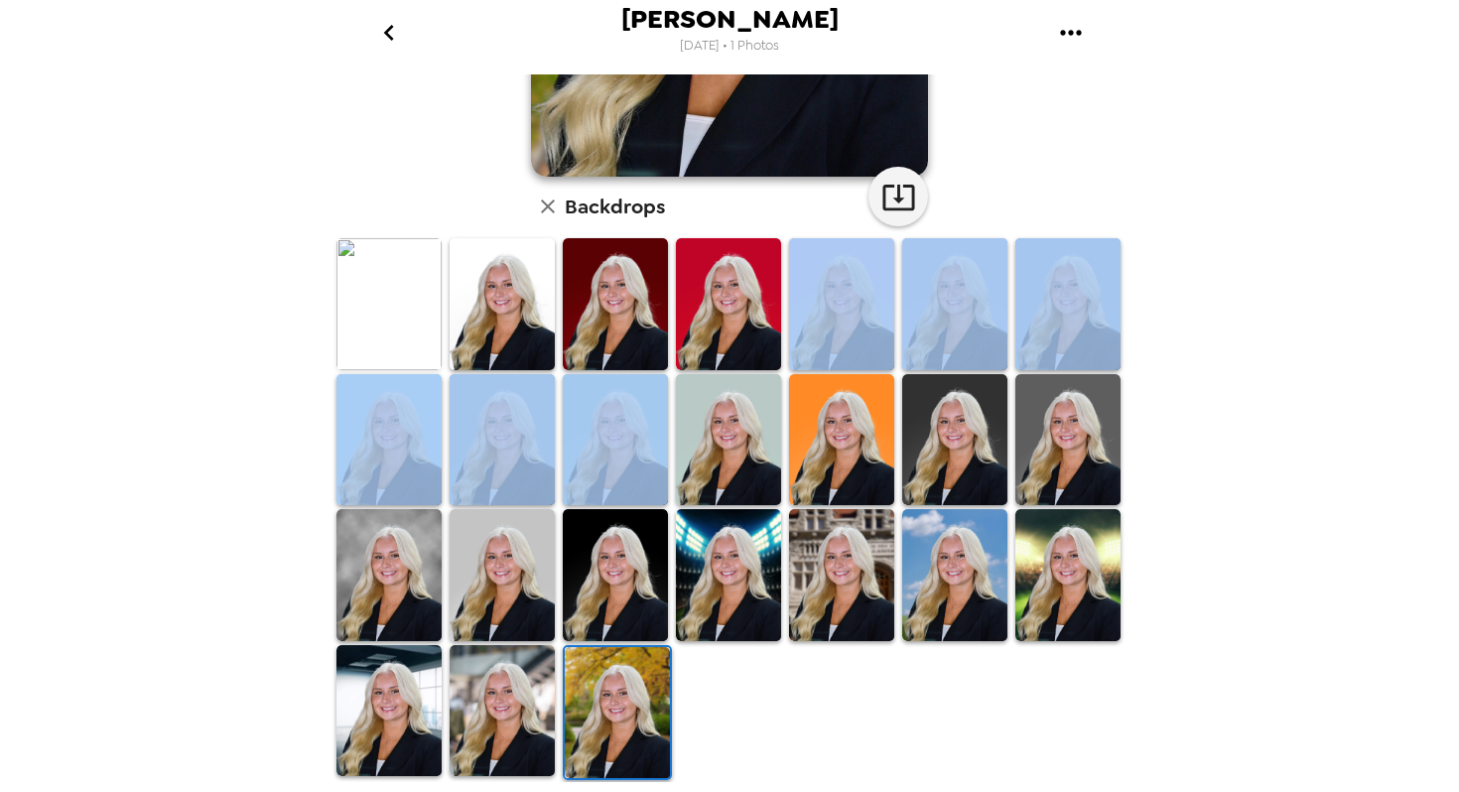
click at [479, 702] on img at bounding box center [502, 711] width 105 height 132
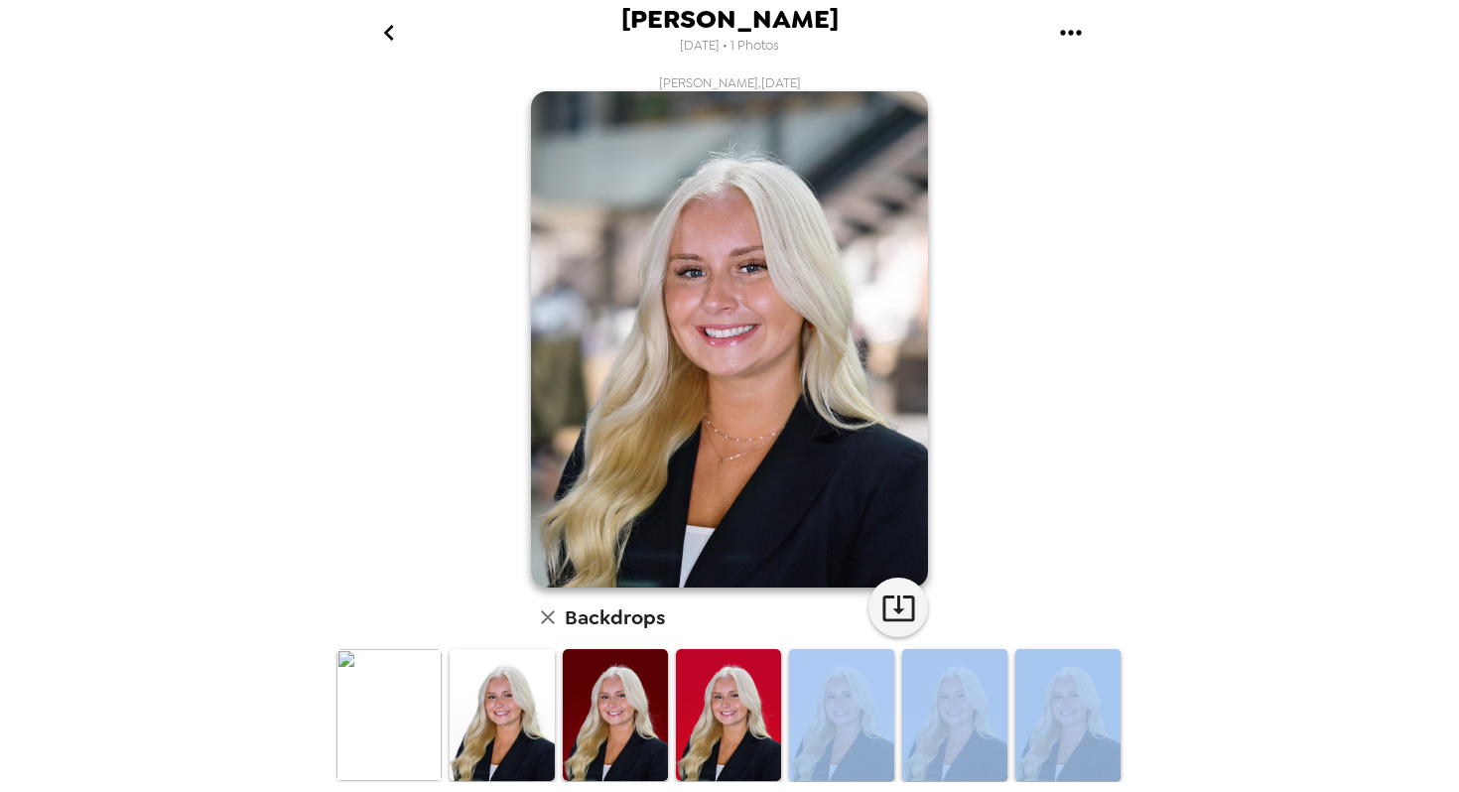
scroll to position [412, 0]
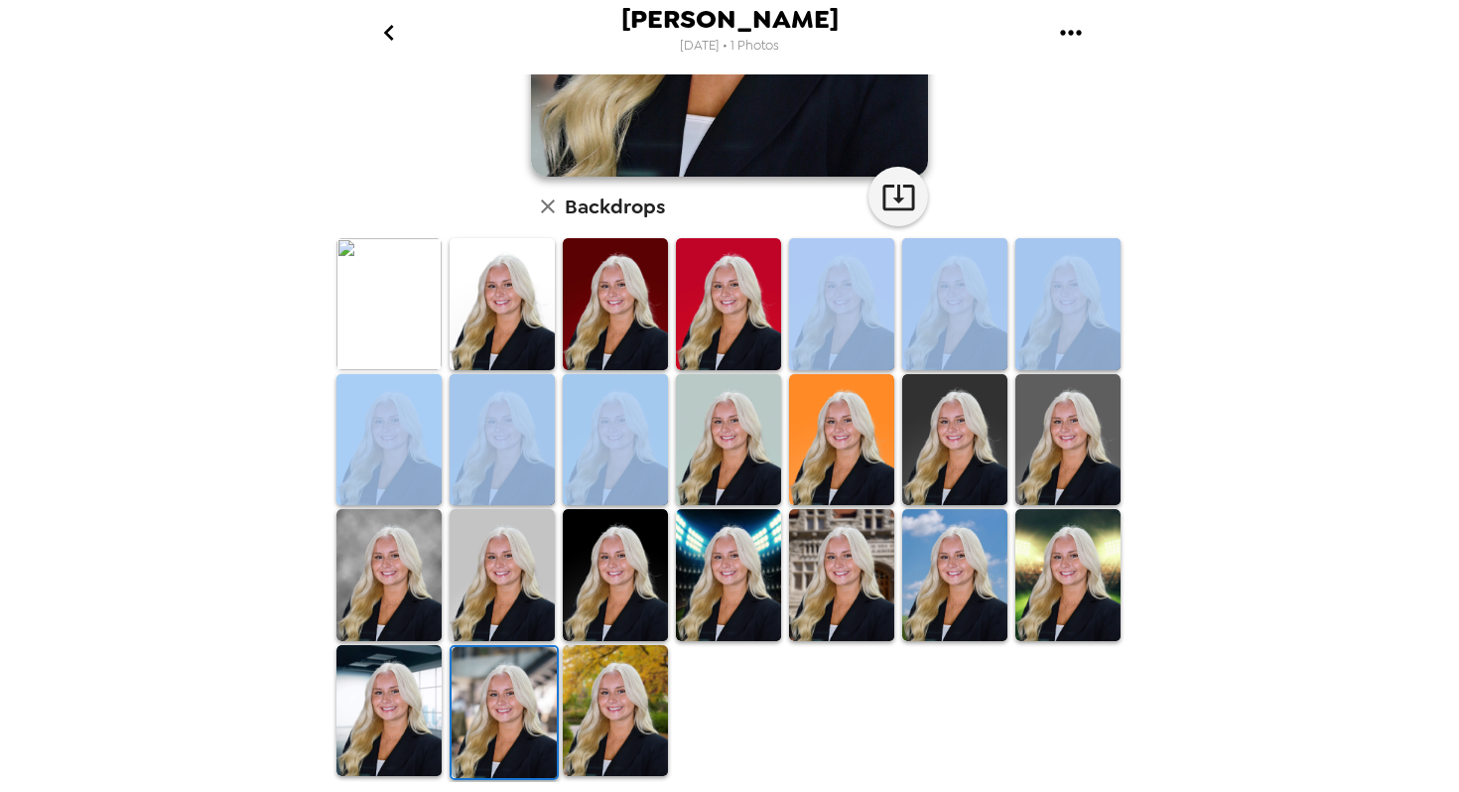
drag, startPoint x: 412, startPoint y: 707, endPoint x: 1255, endPoint y: 446, distance: 882.4
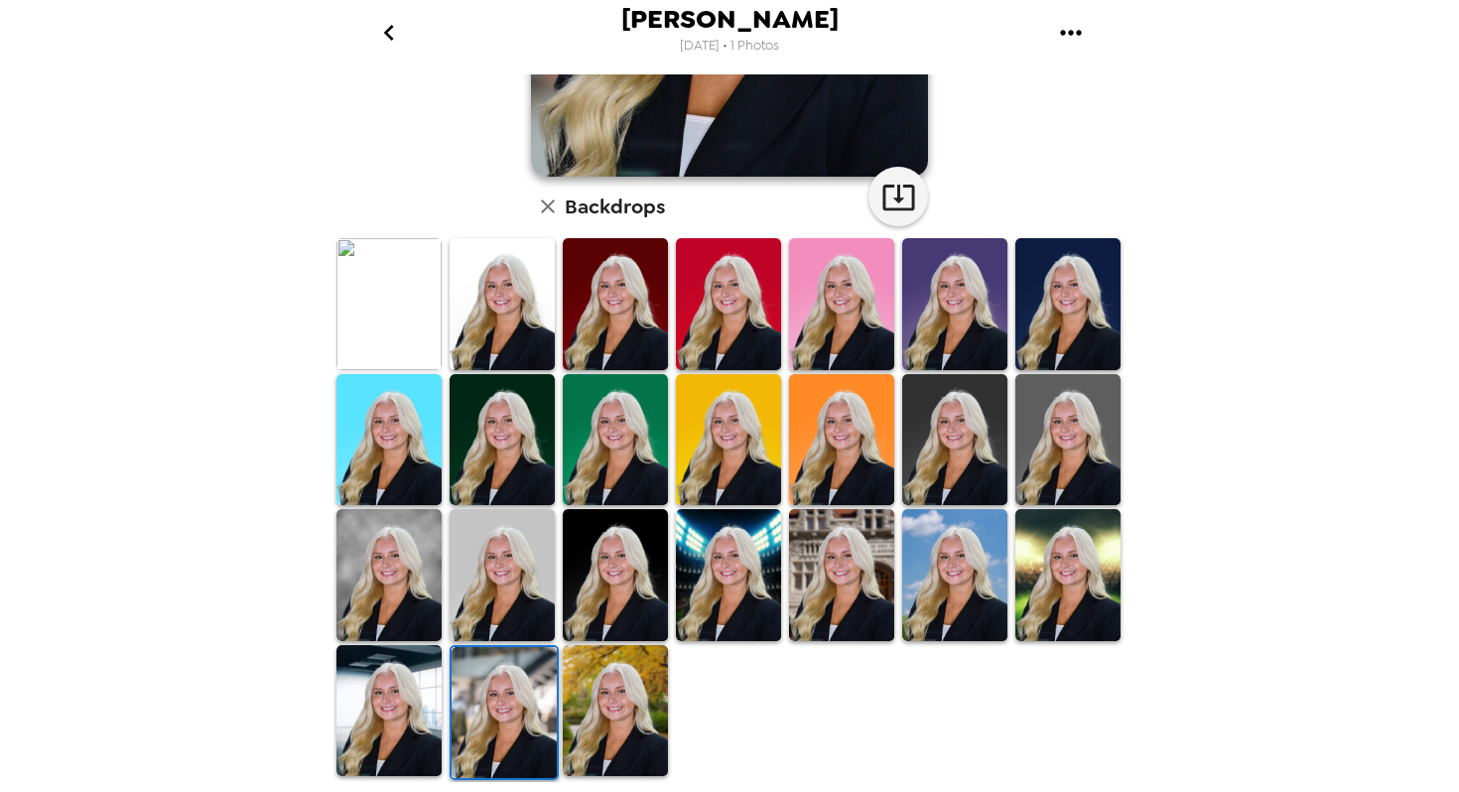
click at [1258, 451] on div "[PERSON_NAME] [DATE] • 1 Photos [PERSON_NAME] , [DATE] Backdrops" at bounding box center [729, 396] width 1459 height 792
